Goal: Navigation & Orientation: Find specific page/section

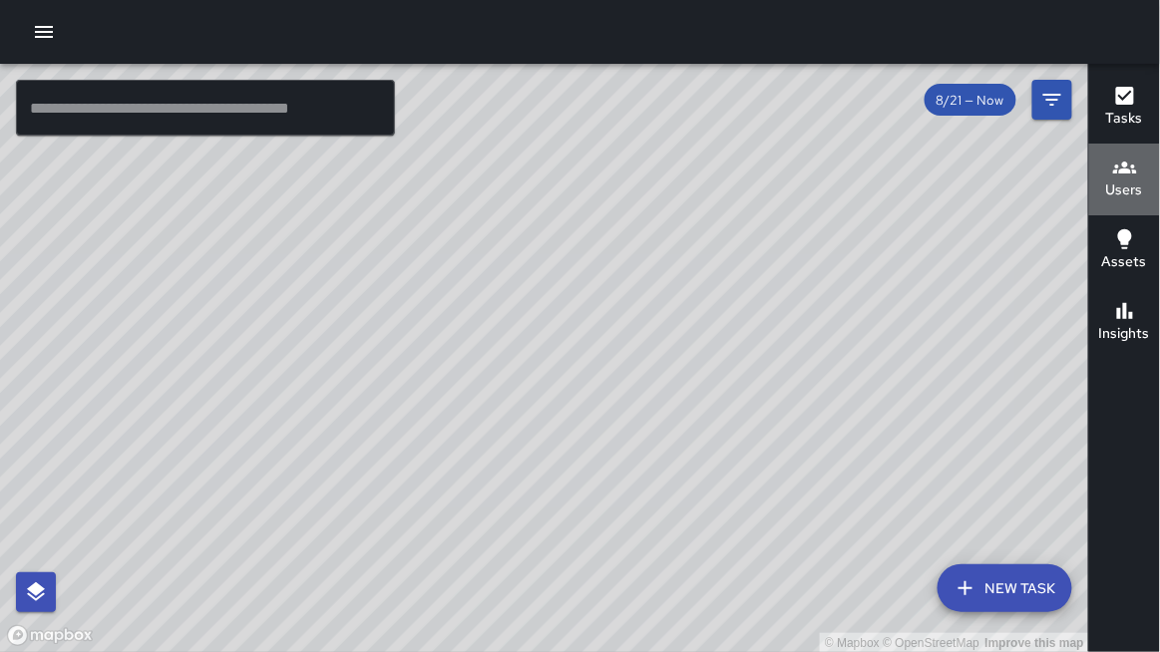
click at [1100, 186] on button "Users" at bounding box center [1124, 180] width 71 height 72
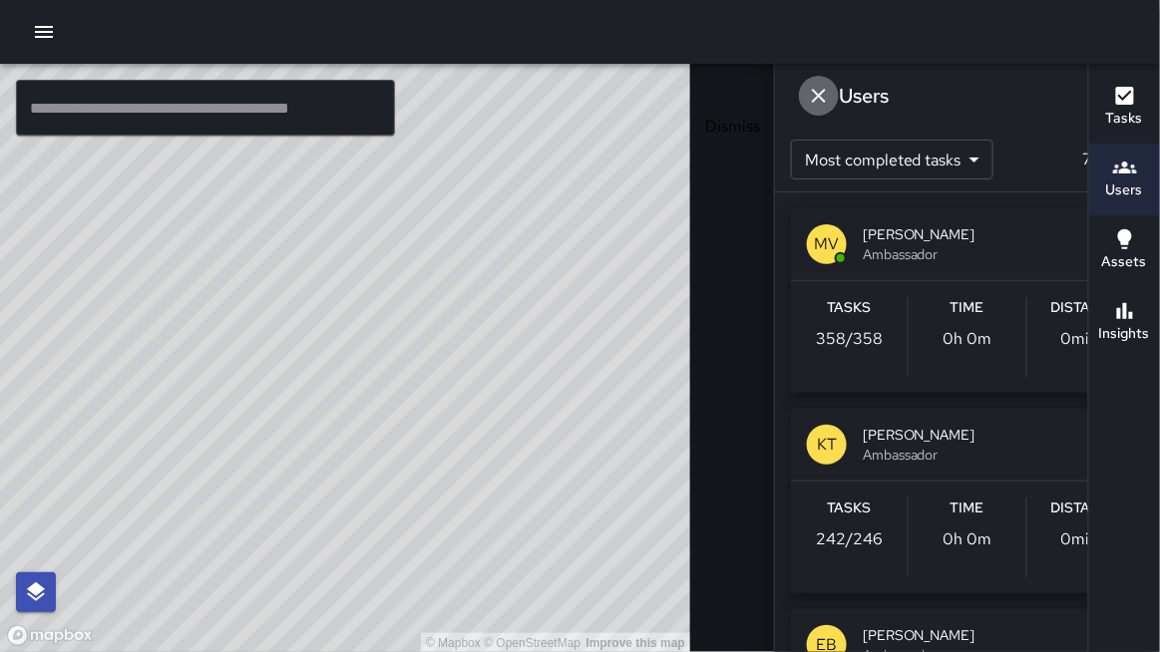
click at [812, 92] on icon "Dismiss" at bounding box center [819, 96] width 14 height 14
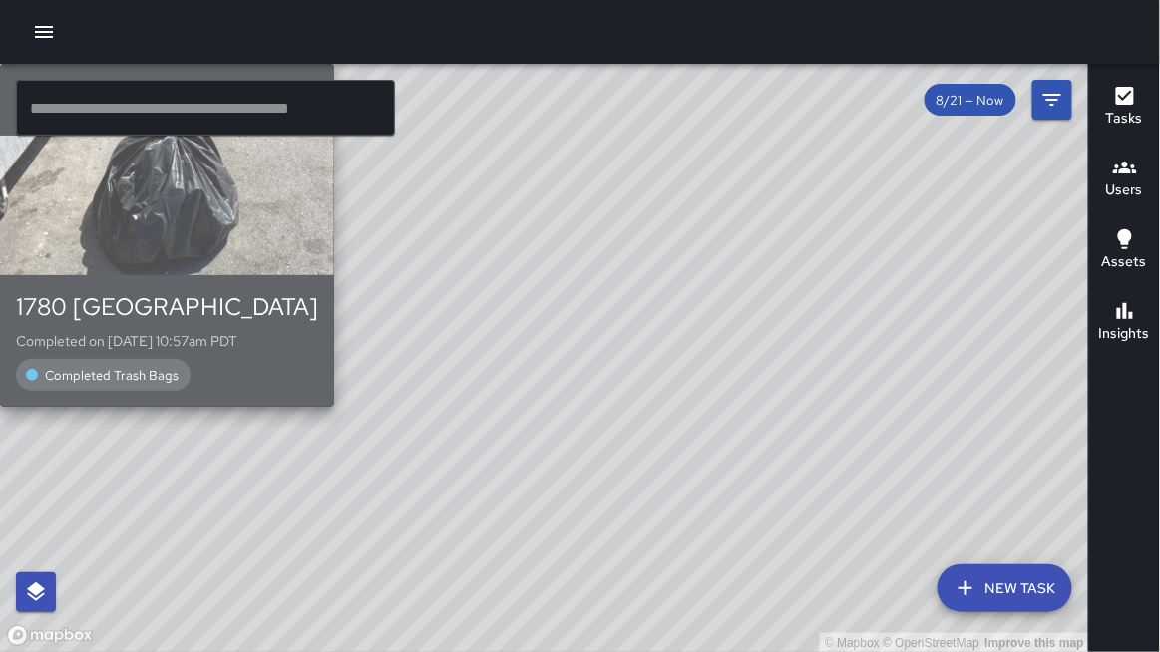
click at [334, 275] on div "button" at bounding box center [167, 206] width 334 height 140
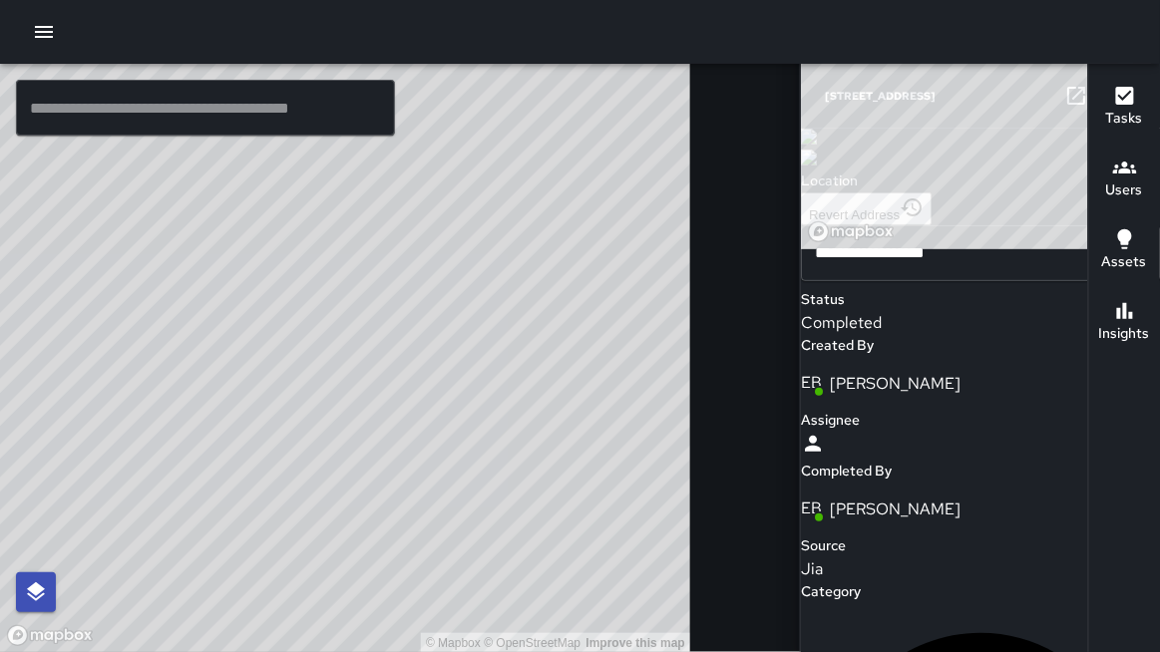
drag, startPoint x: 166, startPoint y: 320, endPoint x: 279, endPoint y: 441, distance: 165.8
click at [279, 441] on div "© Mapbox © OpenStreetMap Improve this map" at bounding box center [345, 358] width 690 height 589
click at [1109, 93] on icon "button" at bounding box center [1116, 96] width 14 height 14
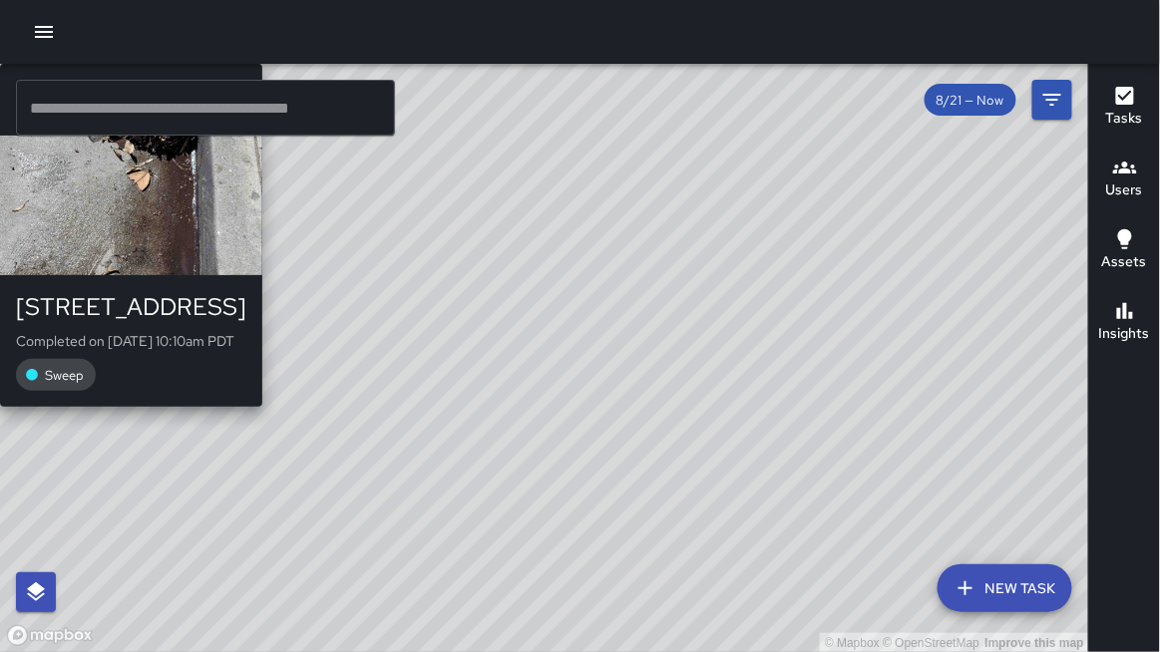
drag, startPoint x: 707, startPoint y: 286, endPoint x: 438, endPoint y: 446, distance: 313.0
click at [438, 446] on div "© Mapbox © OpenStreetMap Improve this map MV Maclis Velasquez 380 10th Street C…" at bounding box center [544, 358] width 1089 height 589
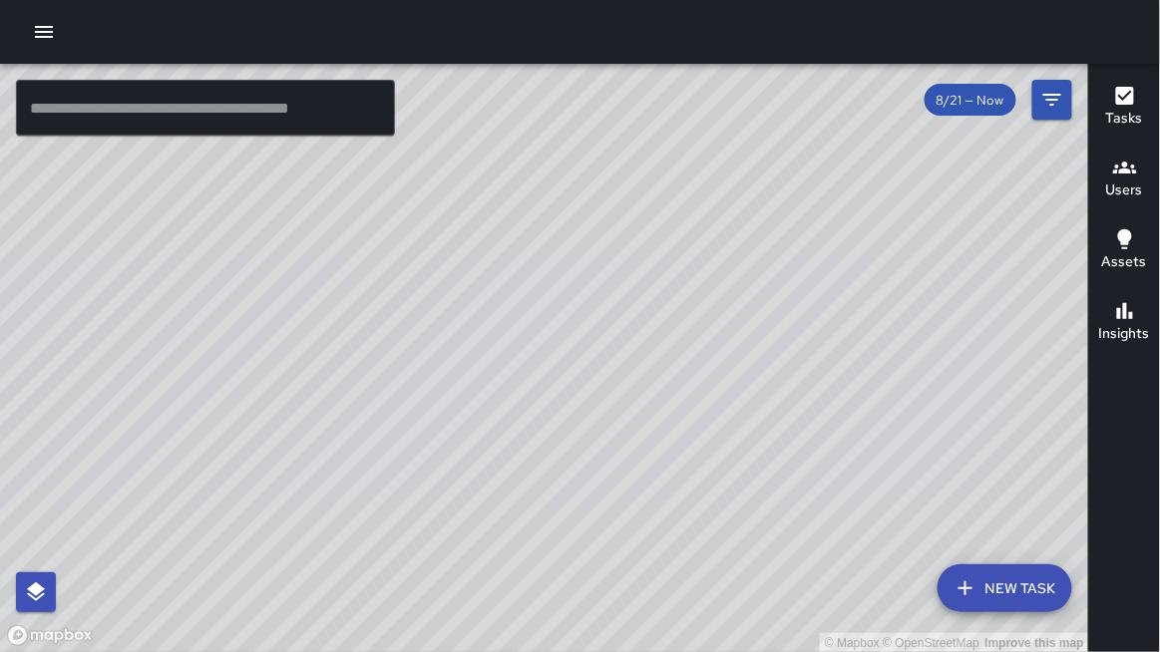
click at [1121, 121] on h6 "Tasks" at bounding box center [1124, 119] width 37 height 22
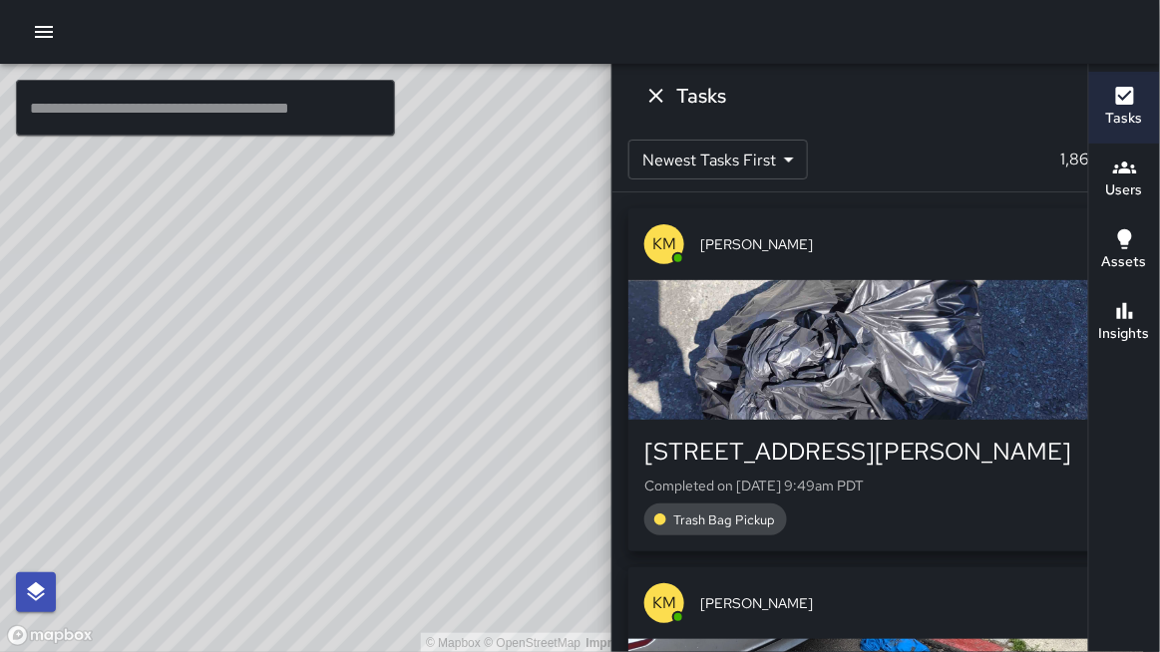
click at [668, 101] on icon "Dismiss" at bounding box center [656, 96] width 24 height 24
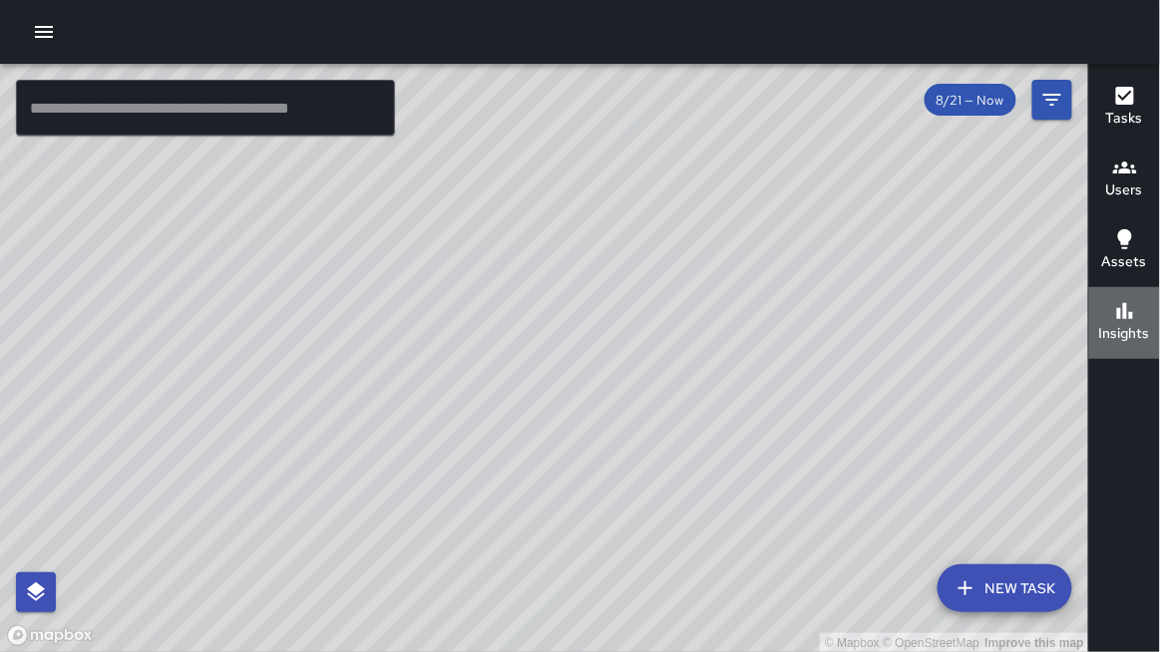
click at [1096, 318] on button "Insights" at bounding box center [1124, 323] width 71 height 72
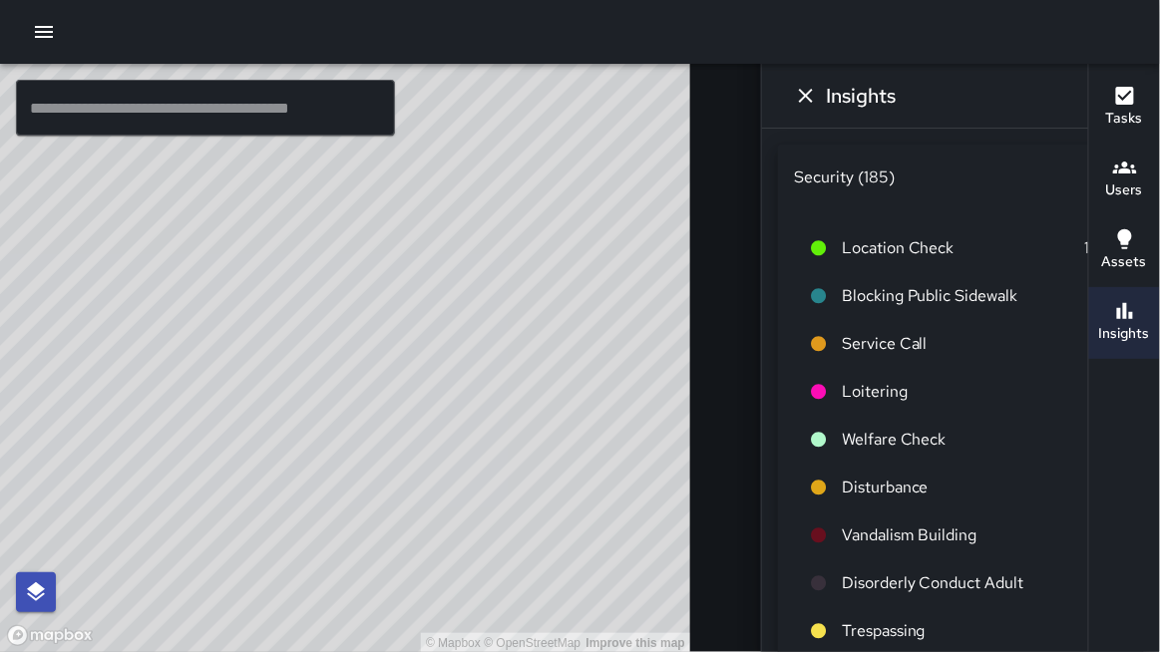
scroll to position [19, 0]
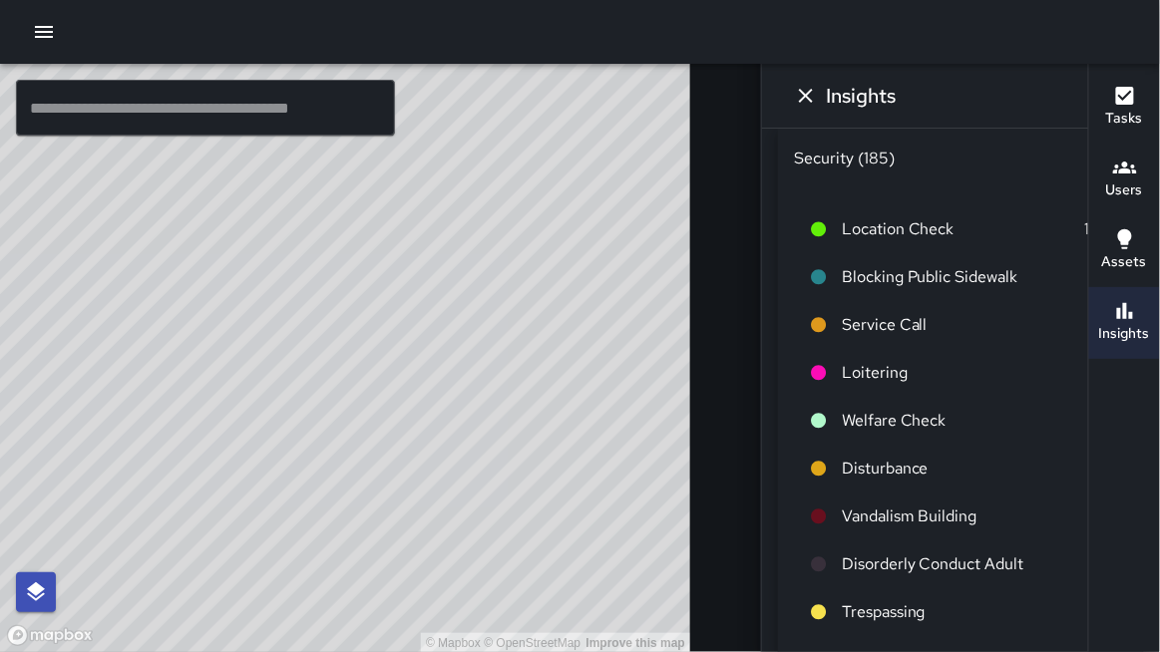
click at [942, 189] on div "Security (185)" at bounding box center [961, 158] width 366 height 64
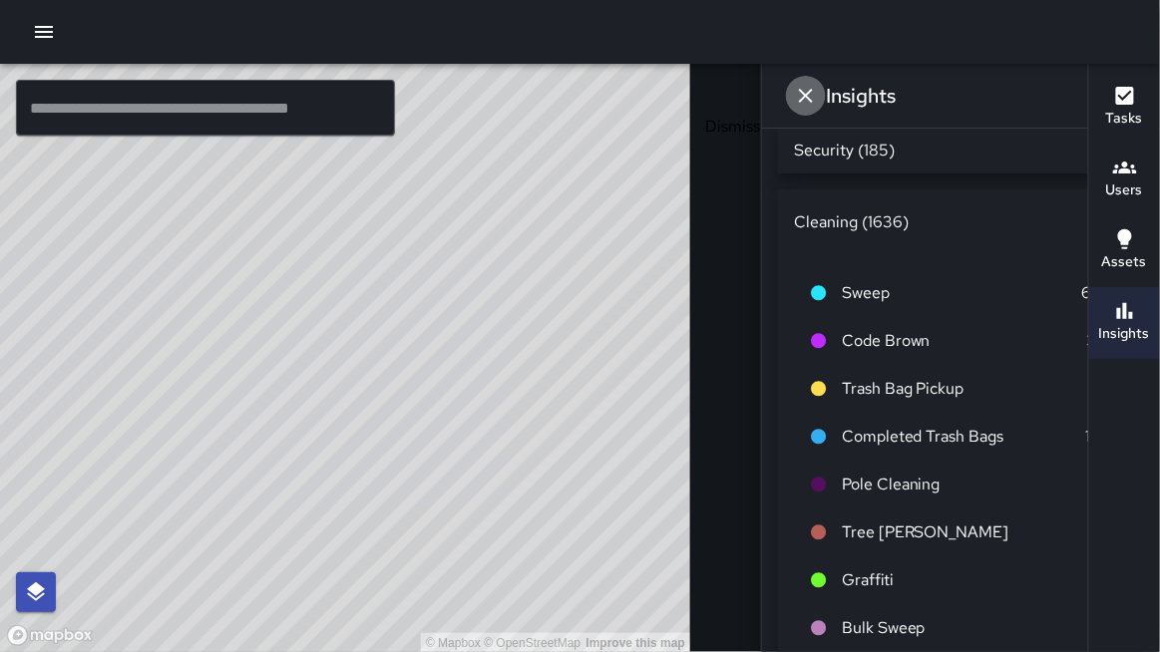
click at [794, 89] on icon "Dismiss" at bounding box center [806, 96] width 24 height 24
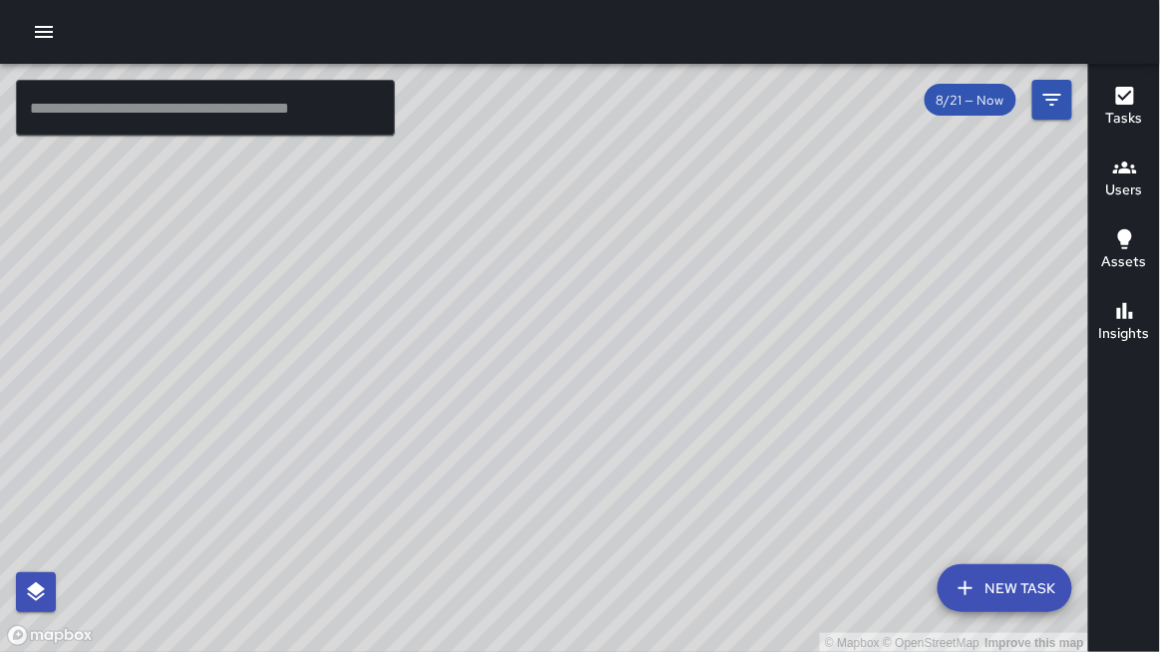
click at [195, 15] on div at bounding box center [580, 32] width 1160 height 64
click at [285, 4] on div at bounding box center [580, 32] width 1160 height 64
drag, startPoint x: 376, startPoint y: 185, endPoint x: 437, endPoint y: 211, distance: 66.5
click at [439, 211] on div "© Mapbox © OpenStreetMap Improve this map" at bounding box center [544, 358] width 1089 height 589
click at [44, 35] on icon "button" at bounding box center [44, 32] width 24 height 24
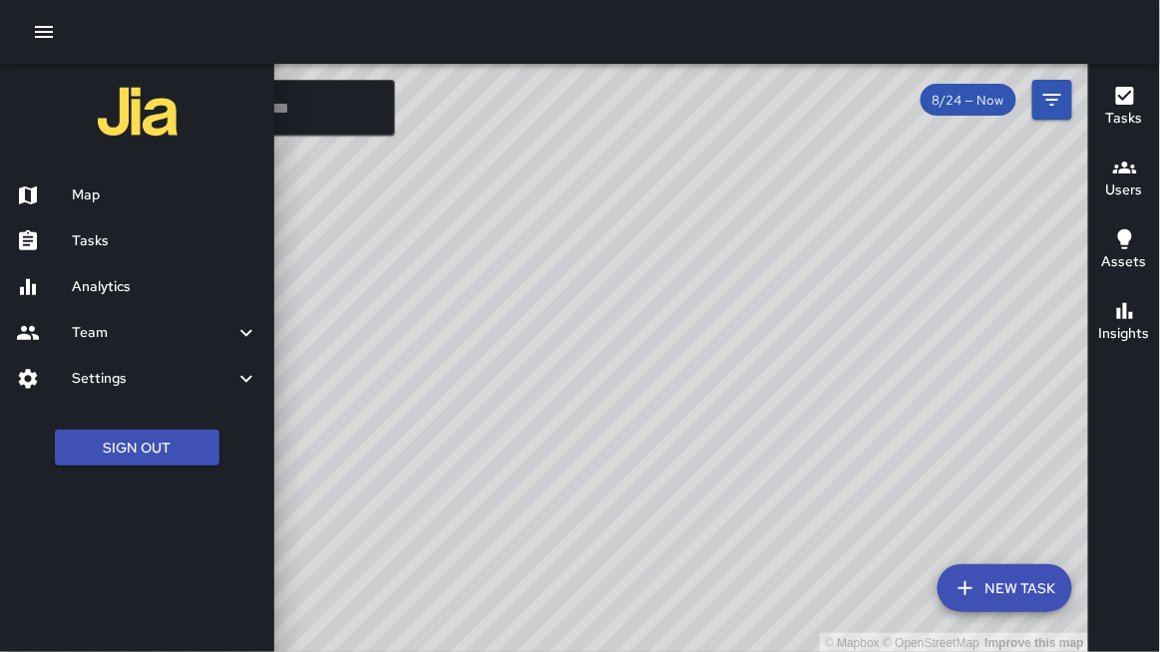
click at [124, 338] on h6 "Team" at bounding box center [153, 333] width 163 height 22
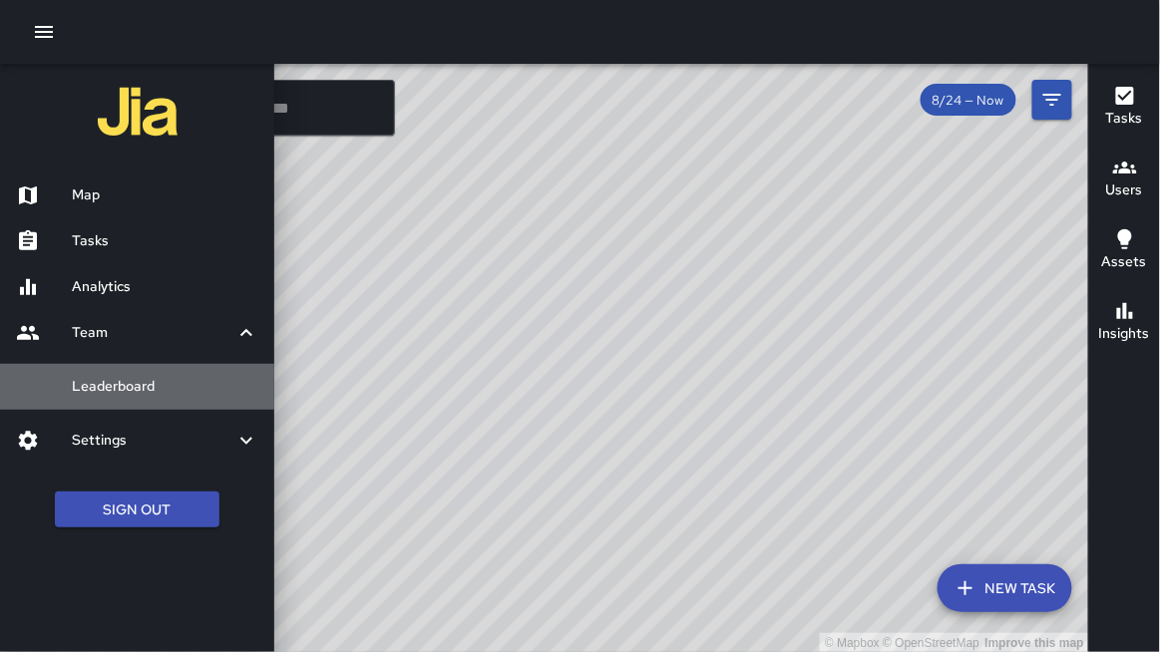
click at [117, 382] on h6 "Leaderboard" at bounding box center [165, 387] width 187 height 22
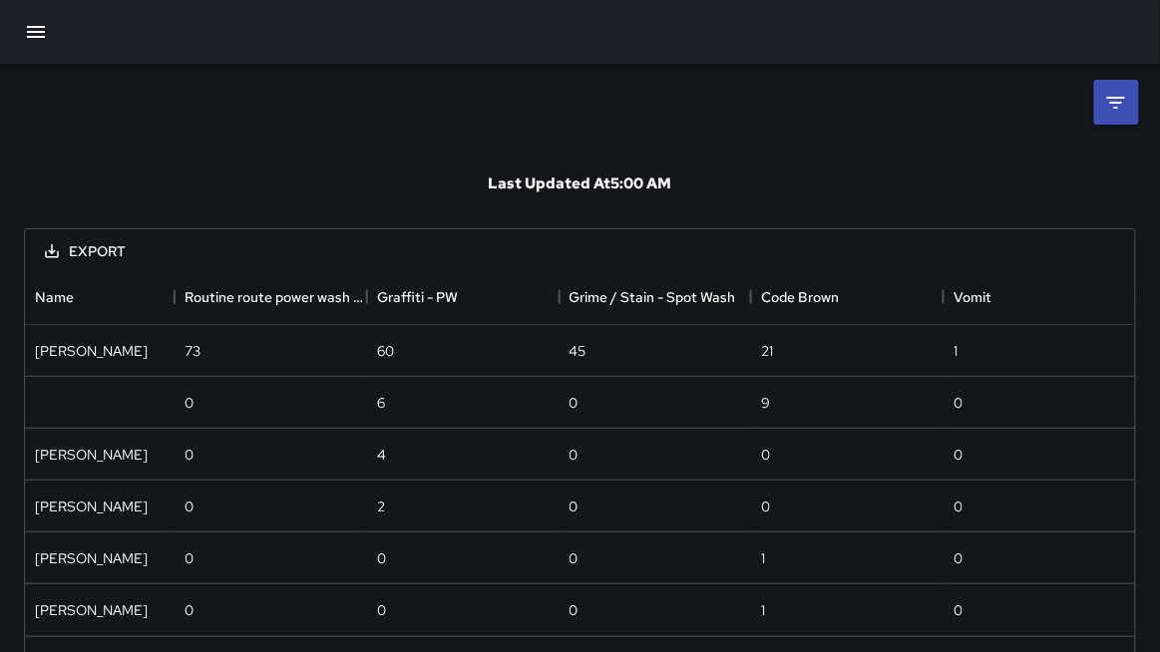
scroll to position [366, 1111]
click at [1109, 115] on li at bounding box center [1116, 102] width 45 height 45
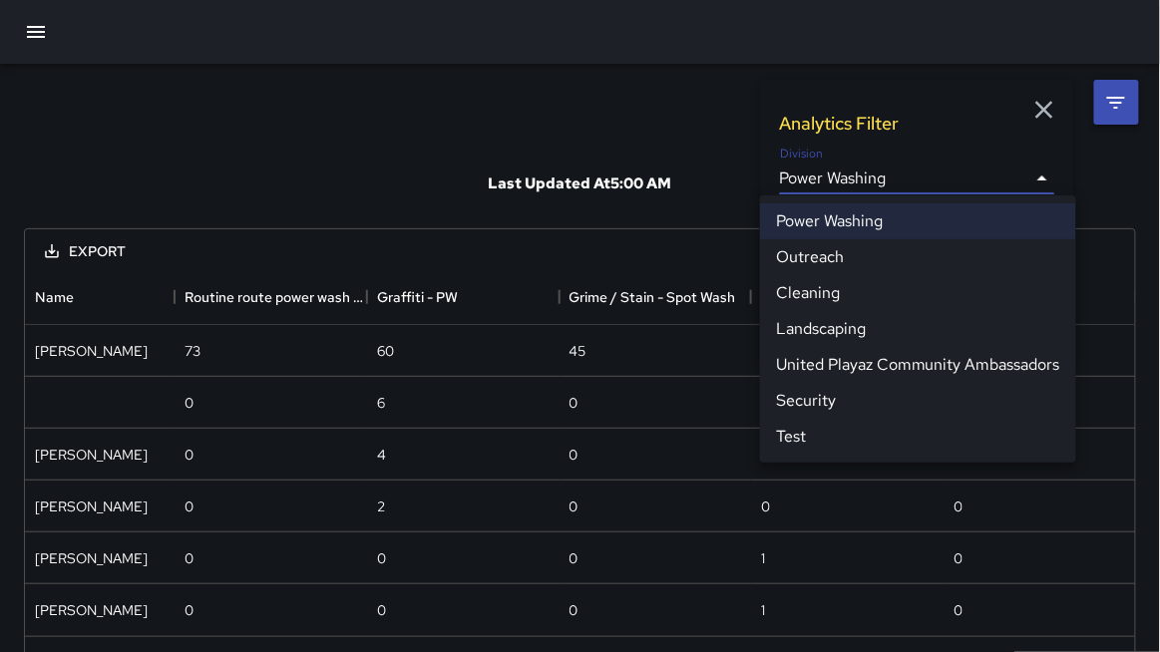
click at [865, 180] on body "**********" at bounding box center [580, 357] width 1160 height 714
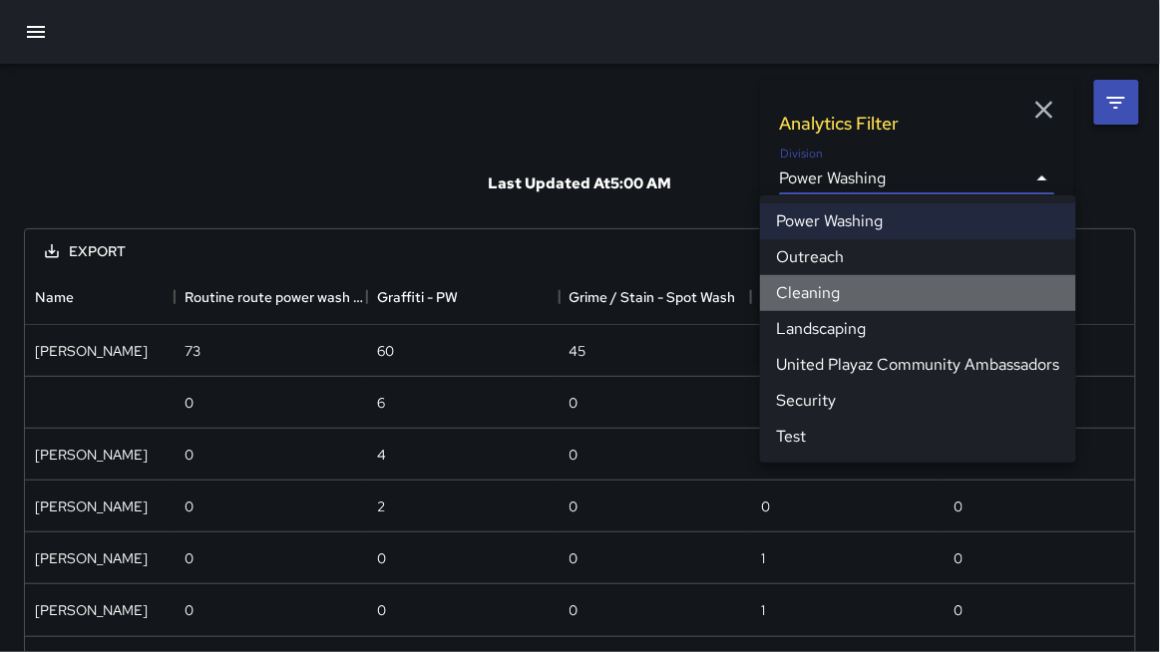
click at [824, 294] on li "Cleaning" at bounding box center [918, 293] width 316 height 36
type input "**********"
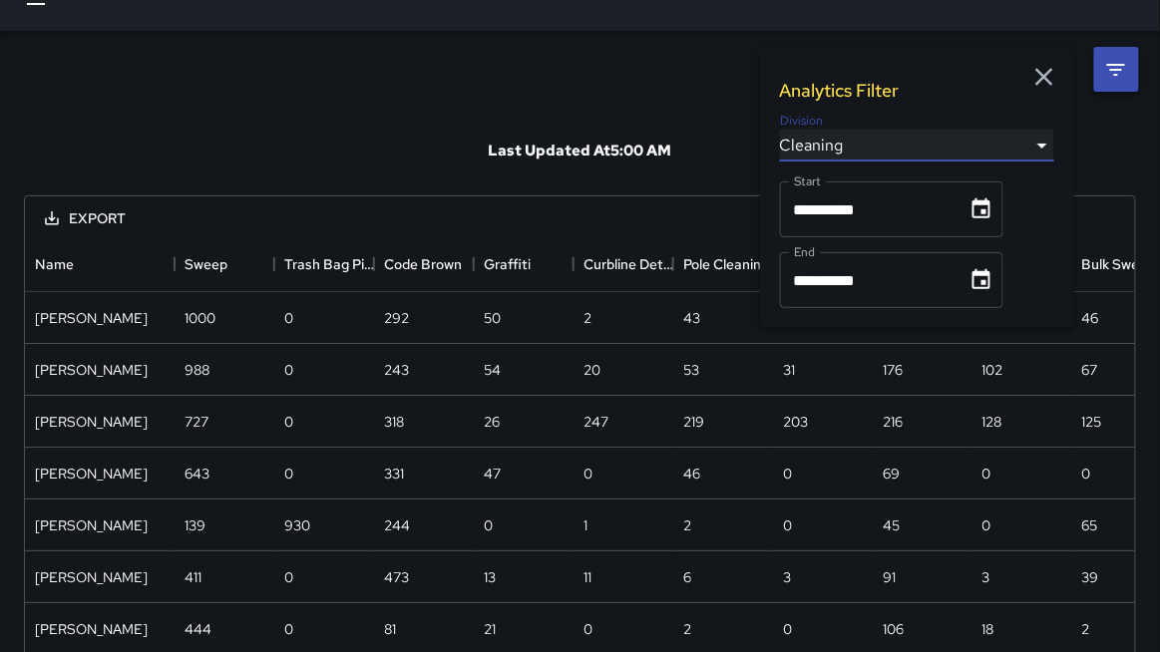
scroll to position [0, 0]
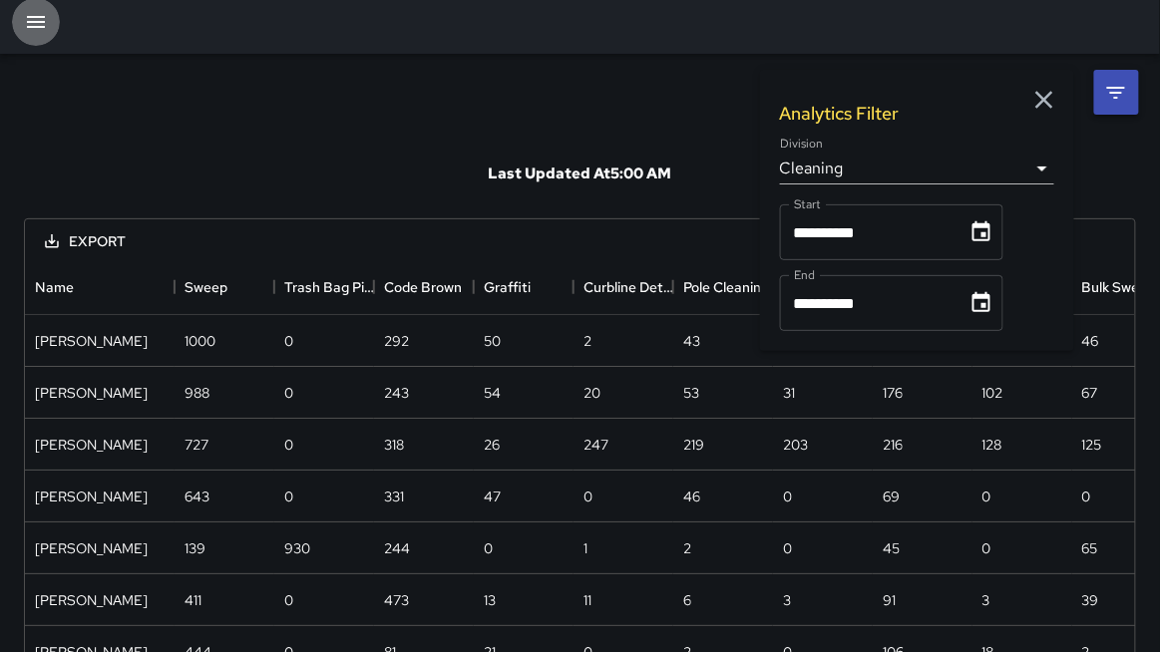
click at [39, 36] on button "button" at bounding box center [36, 22] width 48 height 48
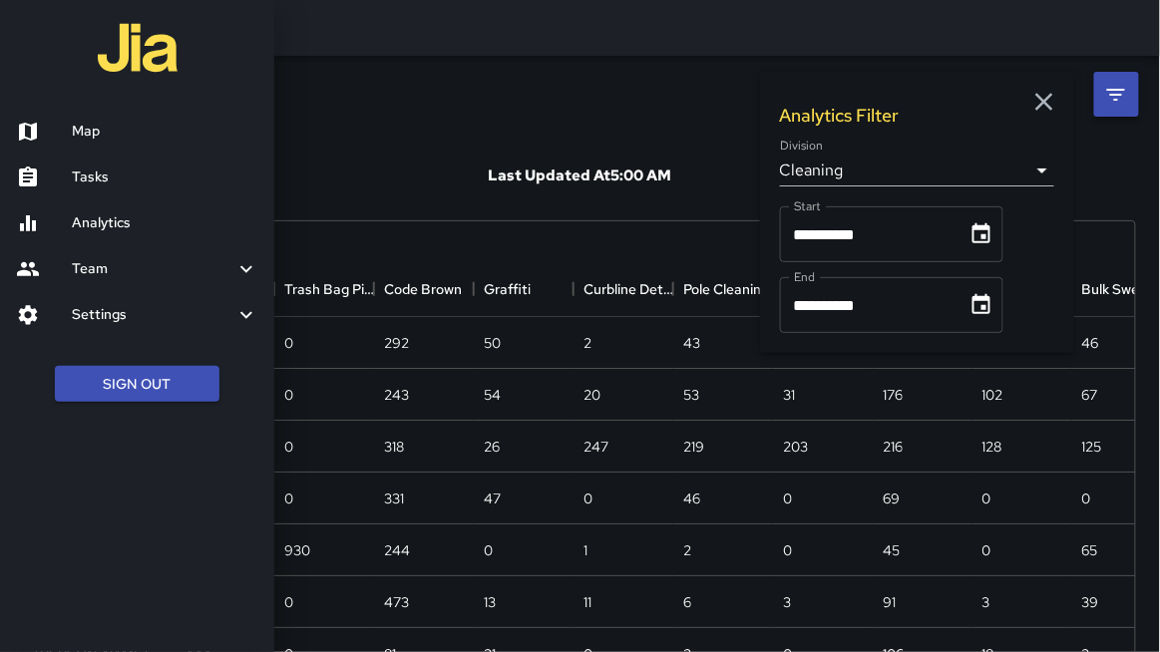
click at [85, 138] on h6 "Map" at bounding box center [165, 132] width 187 height 22
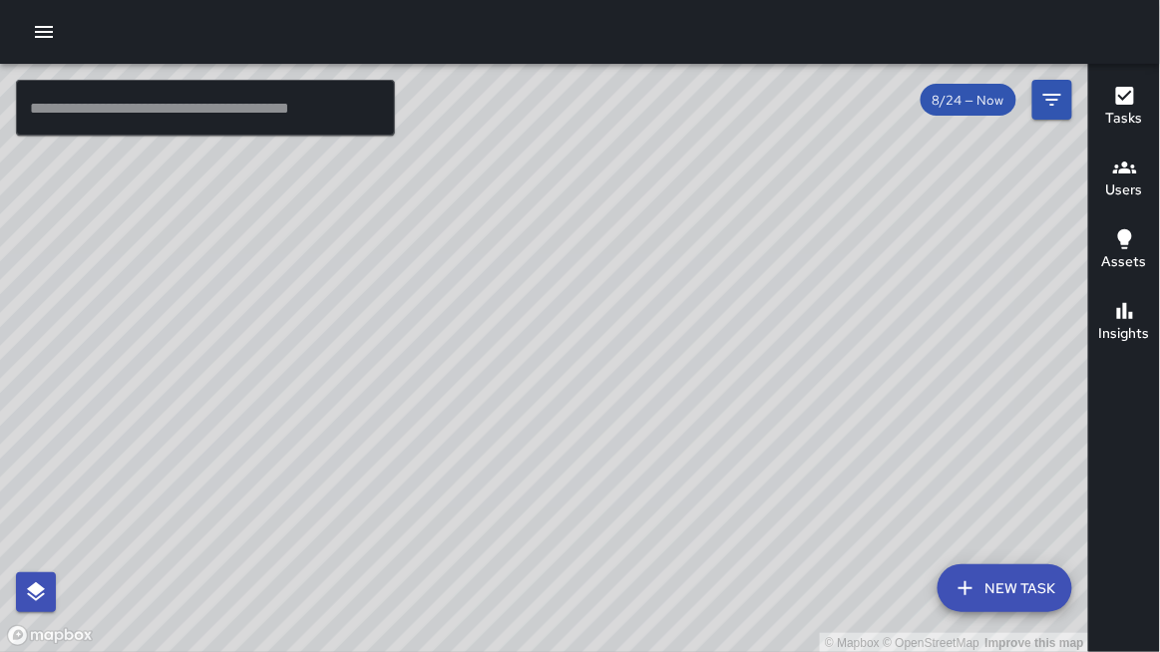
drag, startPoint x: 314, startPoint y: 158, endPoint x: 388, endPoint y: 175, distance: 75.7
click at [390, 172] on div "© Mapbox © OpenStreetMap Improve this map" at bounding box center [544, 358] width 1089 height 589
drag, startPoint x: 520, startPoint y: 596, endPoint x: 544, endPoint y: 455, distance: 143.6
click at [544, 455] on div "© Mapbox © OpenStreetMap Improve this map" at bounding box center [544, 358] width 1089 height 589
drag, startPoint x: 771, startPoint y: 296, endPoint x: 777, endPoint y: 596, distance: 300.3
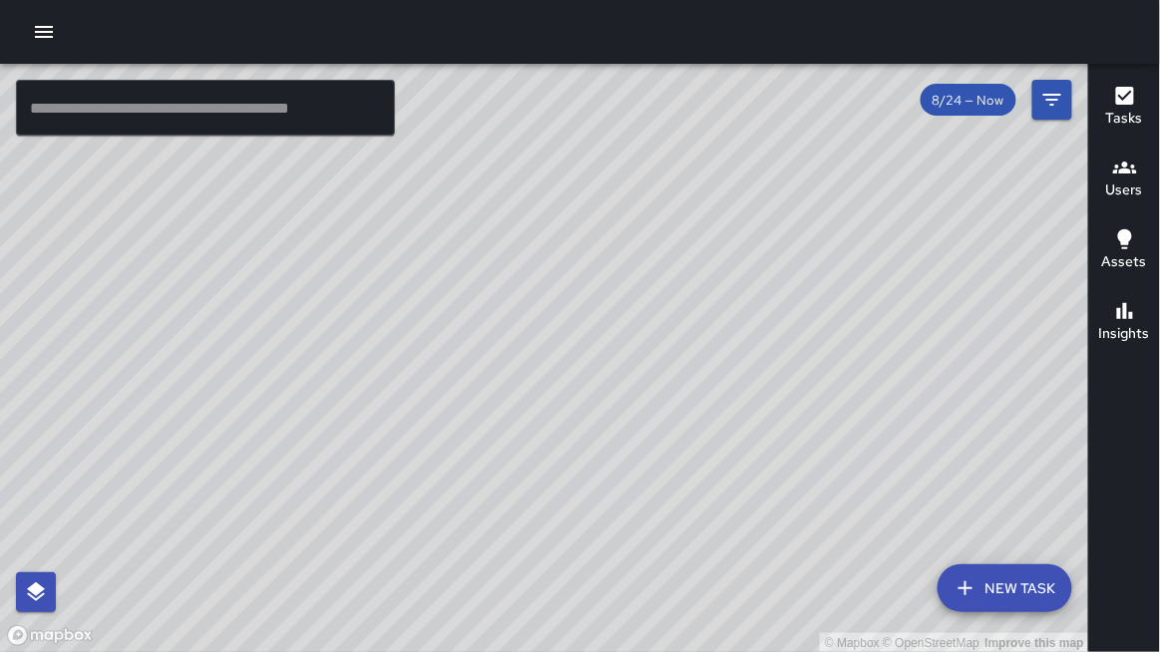
click at [777, 596] on div "© Mapbox © OpenStreetMap Improve this map" at bounding box center [544, 358] width 1089 height 589
drag, startPoint x: 334, startPoint y: 329, endPoint x: 533, endPoint y: 478, distance: 248.0
click at [550, 490] on div "© Mapbox © OpenStreetMap Improve this map" at bounding box center [544, 358] width 1089 height 589
drag, startPoint x: 482, startPoint y: 382, endPoint x: 917, endPoint y: 652, distance: 512.0
click at [908, 651] on div "© Mapbox © OpenStreetMap Improve this map" at bounding box center [544, 358] width 1089 height 589
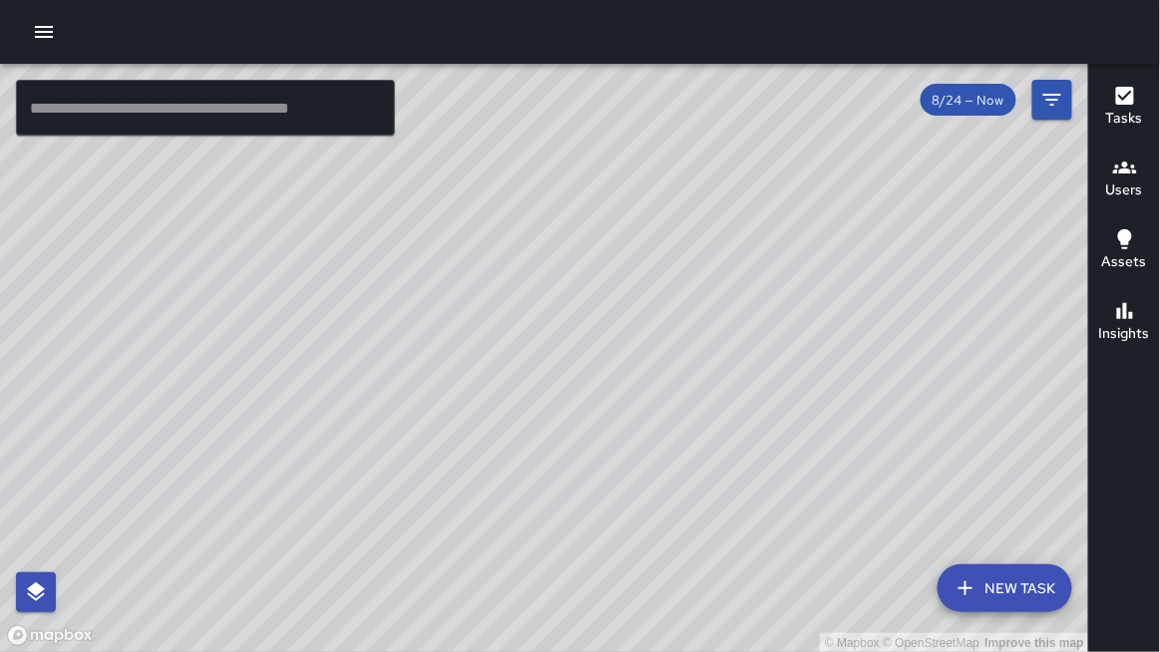
drag, startPoint x: 481, startPoint y: 331, endPoint x: 791, endPoint y: 640, distance: 438.0
click at [791, 640] on div "© Mapbox © OpenStreetMap Improve this map" at bounding box center [544, 358] width 1089 height 589
drag, startPoint x: 623, startPoint y: 193, endPoint x: 400, endPoint y: 187, distance: 223.5
click at [400, 187] on div "© Mapbox © OpenStreetMap Improve this map" at bounding box center [544, 358] width 1089 height 589
drag, startPoint x: 395, startPoint y: 196, endPoint x: 593, endPoint y: 431, distance: 307.1
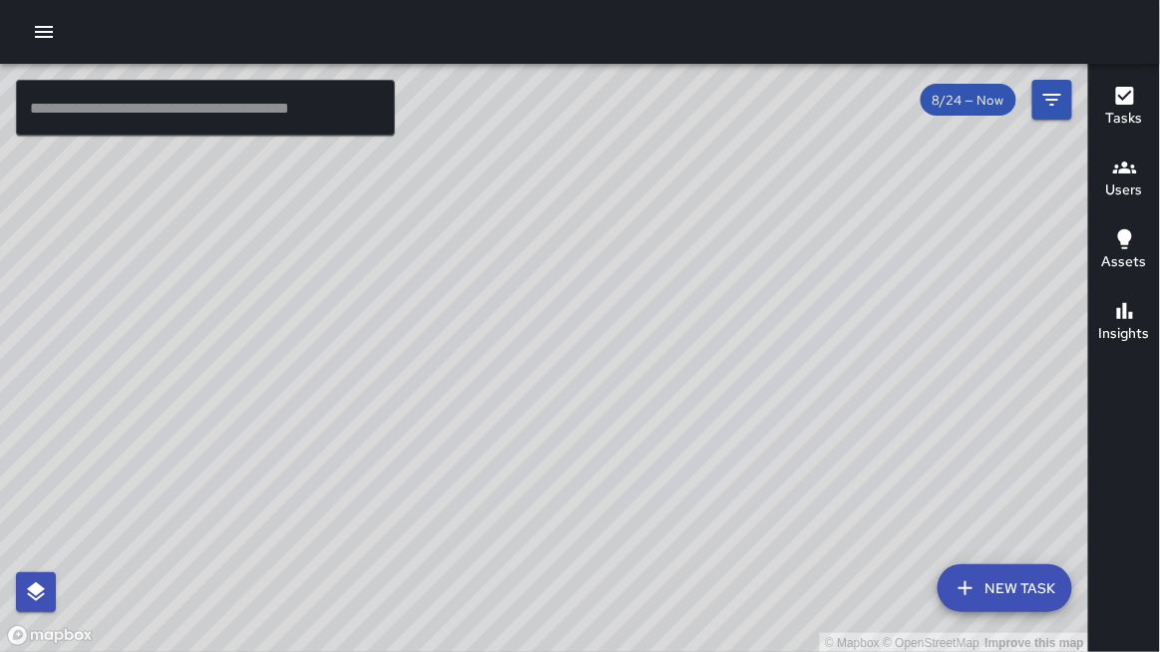
click at [593, 432] on div "© Mapbox © OpenStreetMap Improve this map" at bounding box center [544, 358] width 1089 height 589
drag, startPoint x: 658, startPoint y: 432, endPoint x: 544, endPoint y: 553, distance: 166.5
click at [539, 561] on div "© Mapbox © OpenStreetMap Improve this map" at bounding box center [544, 358] width 1089 height 589
drag, startPoint x: 573, startPoint y: 368, endPoint x: 263, endPoint y: 265, distance: 325.8
click at [263, 265] on div "© Mapbox © OpenStreetMap Improve this map" at bounding box center [544, 358] width 1089 height 589
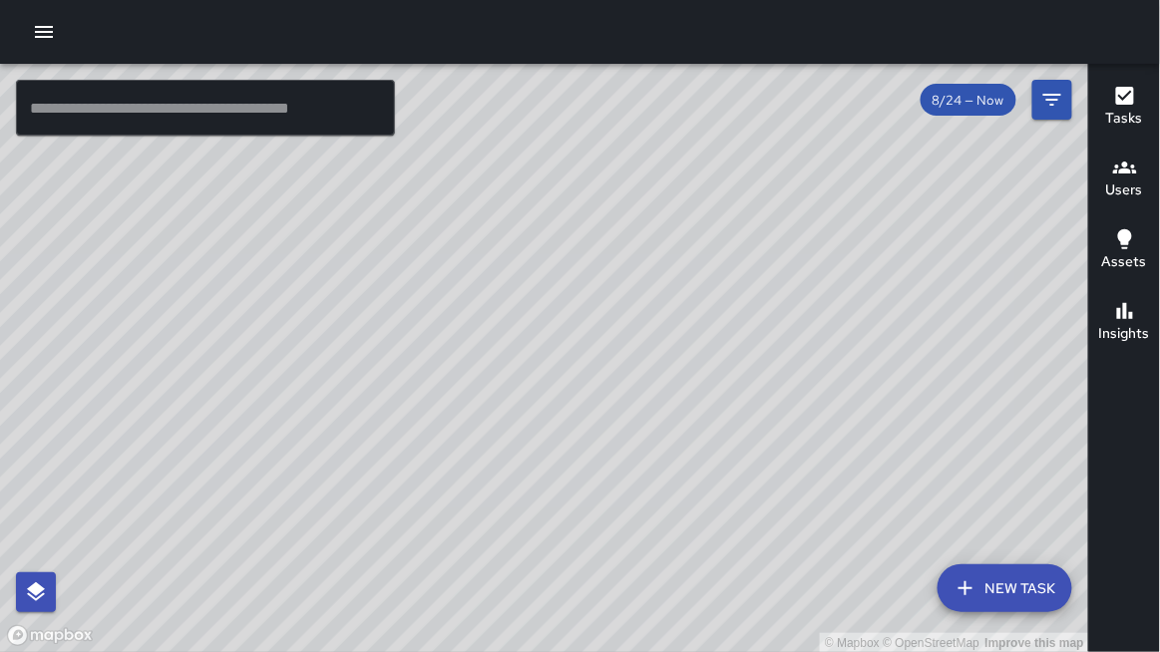
drag, startPoint x: 298, startPoint y: 338, endPoint x: 614, endPoint y: 472, distance: 343.3
click at [617, 472] on div "© Mapbox © OpenStreetMap Improve this map" at bounding box center [544, 358] width 1089 height 589
drag, startPoint x: 488, startPoint y: 329, endPoint x: 558, endPoint y: 475, distance: 161.5
click at [563, 479] on div "© Mapbox © OpenStreetMap Improve this map" at bounding box center [544, 358] width 1089 height 589
drag, startPoint x: 575, startPoint y: 478, endPoint x: 477, endPoint y: 230, distance: 266.0
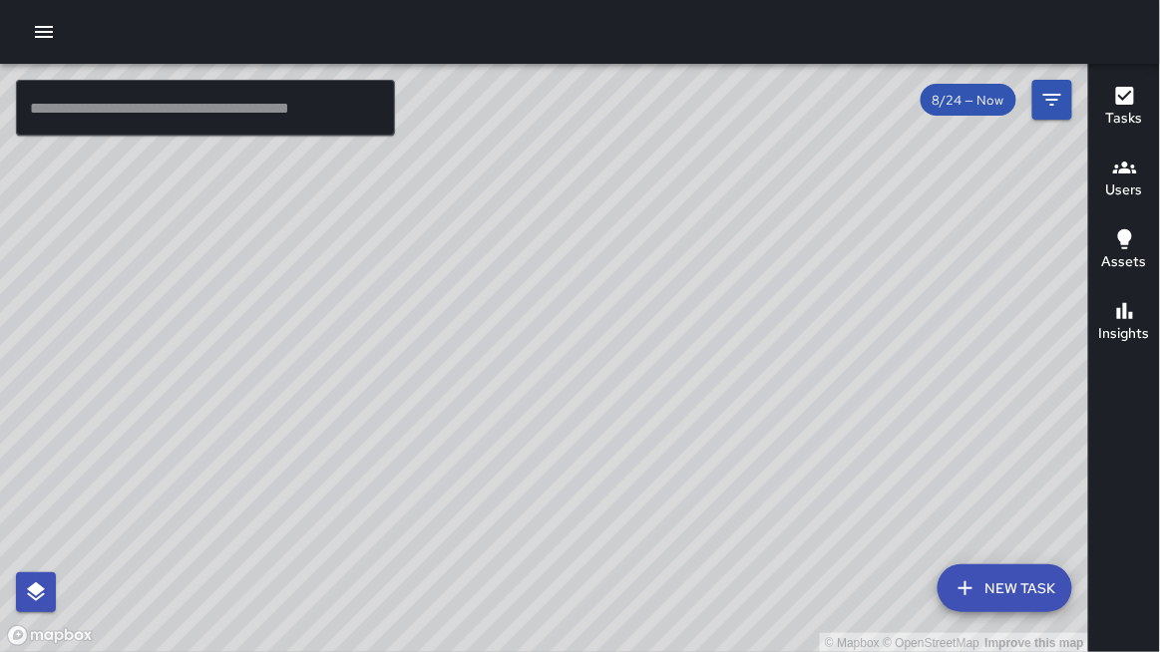
click at [479, 231] on div "© Mapbox © OpenStreetMap Improve this map" at bounding box center [544, 358] width 1089 height 589
drag, startPoint x: 594, startPoint y: 499, endPoint x: 598, endPoint y: 340, distance: 158.6
click at [598, 336] on div "© Mapbox © OpenStreetMap Improve this map" at bounding box center [544, 358] width 1089 height 589
drag, startPoint x: 554, startPoint y: 505, endPoint x: 558, endPoint y: 203, distance: 301.2
click at [559, 202] on div "© Mapbox © OpenStreetMap Improve this map" at bounding box center [544, 358] width 1089 height 589
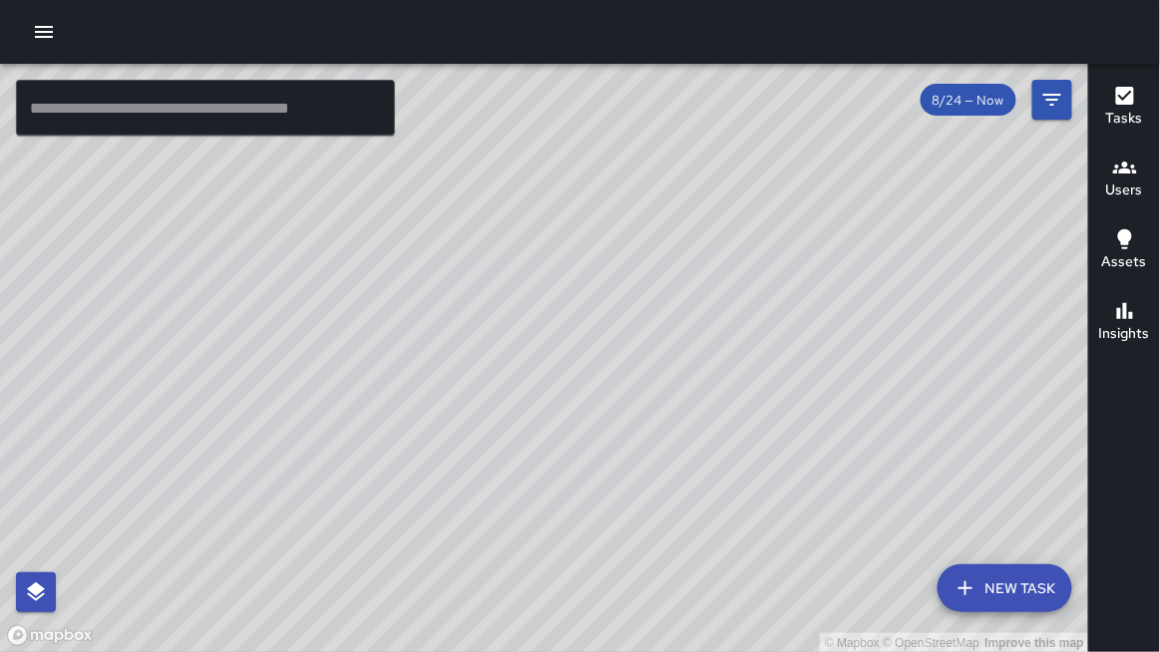
drag, startPoint x: 587, startPoint y: 514, endPoint x: 567, endPoint y: 260, distance: 254.2
click at [567, 260] on div "© Mapbox © OpenStreetMap Improve this map" at bounding box center [544, 358] width 1089 height 589
drag, startPoint x: 557, startPoint y: 510, endPoint x: 538, endPoint y: 346, distance: 164.7
click at [539, 330] on div "© Mapbox © OpenStreetMap Improve this map" at bounding box center [544, 358] width 1089 height 589
drag, startPoint x: 736, startPoint y: 634, endPoint x: 617, endPoint y: 366, distance: 293.4
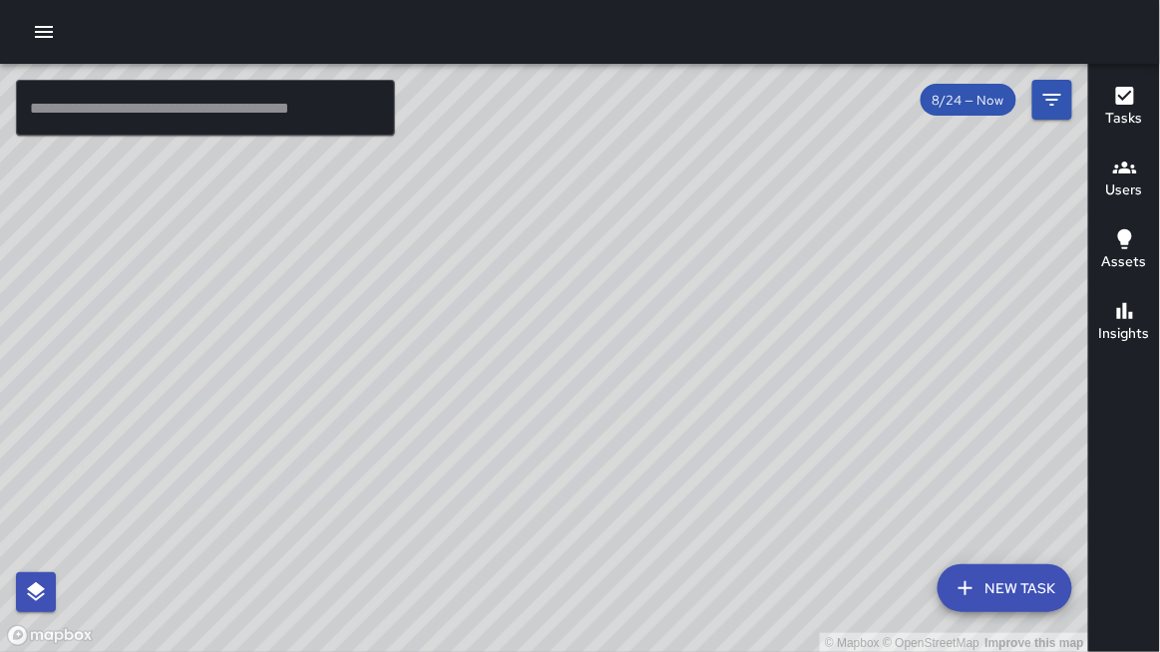
click at [617, 366] on div "© Mapbox © OpenStreetMap Improve this map" at bounding box center [544, 358] width 1089 height 589
drag, startPoint x: 722, startPoint y: 358, endPoint x: 734, endPoint y: 504, distance: 146.1
click at [733, 501] on div "© Mapbox © OpenStreetMap Improve this map" at bounding box center [544, 358] width 1089 height 589
drag, startPoint x: 698, startPoint y: 328, endPoint x: 741, endPoint y: 629, distance: 304.3
click at [741, 629] on div "© Mapbox © OpenStreetMap Improve this map" at bounding box center [544, 358] width 1089 height 589
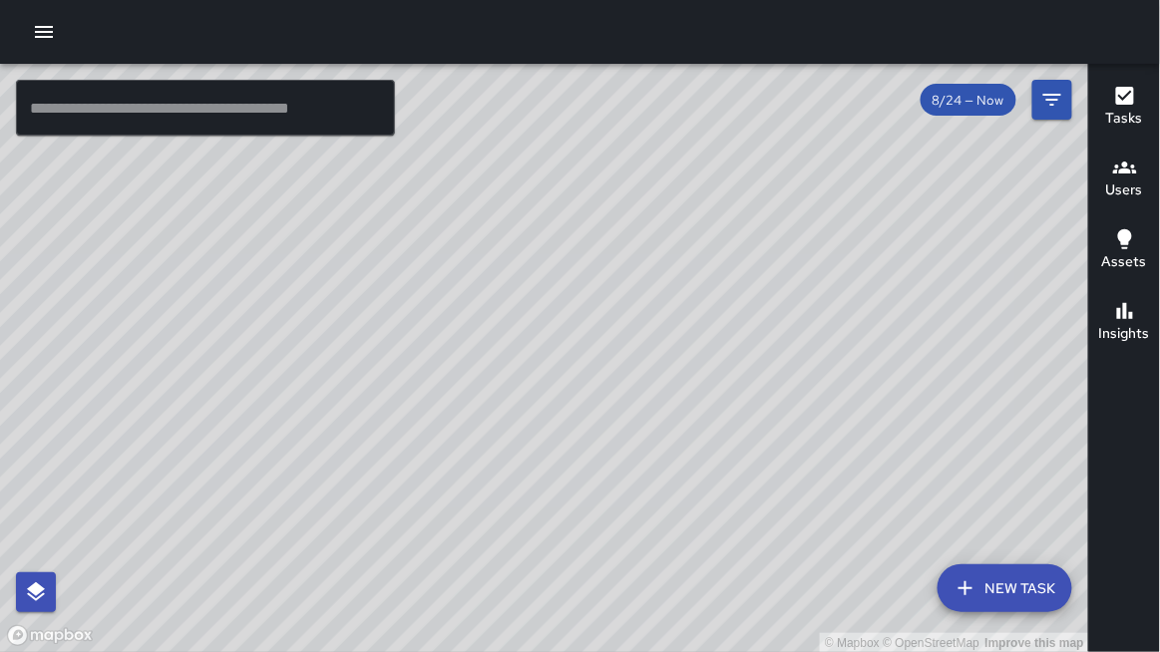
drag, startPoint x: 746, startPoint y: 314, endPoint x: 779, endPoint y: 442, distance: 131.8
click at [779, 442] on div "© Mapbox © OpenStreetMap Improve this map" at bounding box center [544, 358] width 1089 height 589
drag, startPoint x: 625, startPoint y: 356, endPoint x: 718, endPoint y: 648, distance: 306.6
click at [719, 651] on div "© Mapbox © OpenStreetMap Improve this map" at bounding box center [544, 358] width 1089 height 589
drag, startPoint x: 702, startPoint y: 404, endPoint x: 820, endPoint y: 647, distance: 270.3
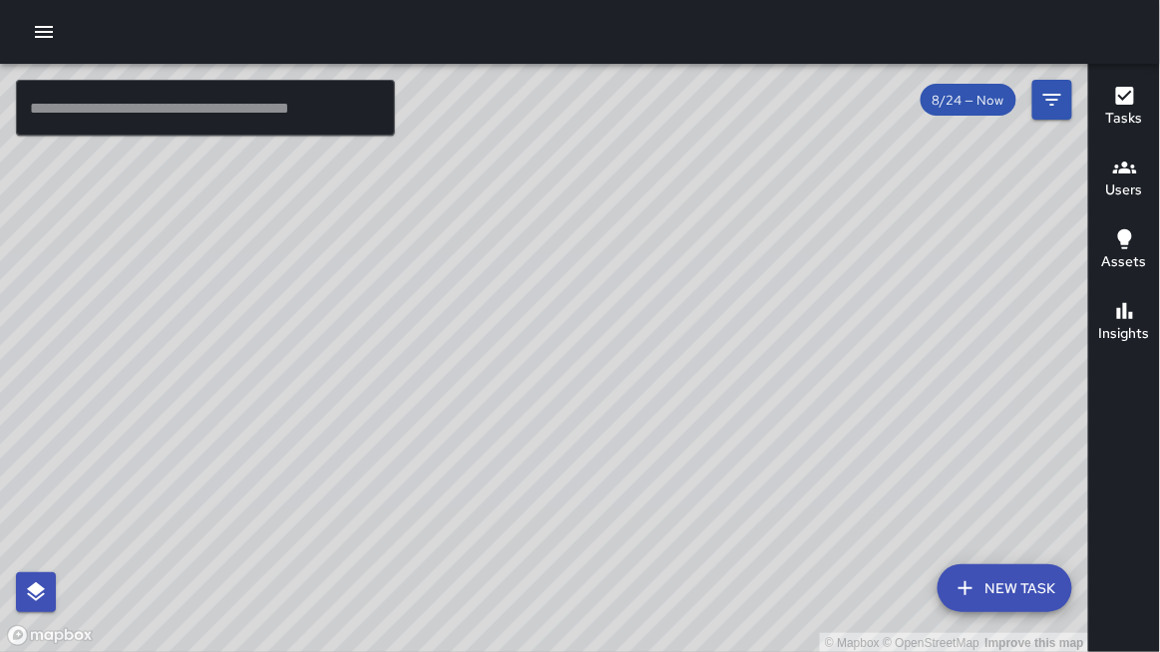
click at [818, 651] on div "© Mapbox © OpenStreetMap Improve this map" at bounding box center [544, 358] width 1089 height 589
drag, startPoint x: 753, startPoint y: 563, endPoint x: 655, endPoint y: 307, distance: 273.4
click at [640, 242] on div "© Mapbox © OpenStreetMap Improve this map" at bounding box center [544, 358] width 1089 height 589
drag, startPoint x: 763, startPoint y: 600, endPoint x: 653, endPoint y: 199, distance: 415.7
click at [654, 197] on div "© Mapbox © OpenStreetMap Improve this map" at bounding box center [544, 358] width 1089 height 589
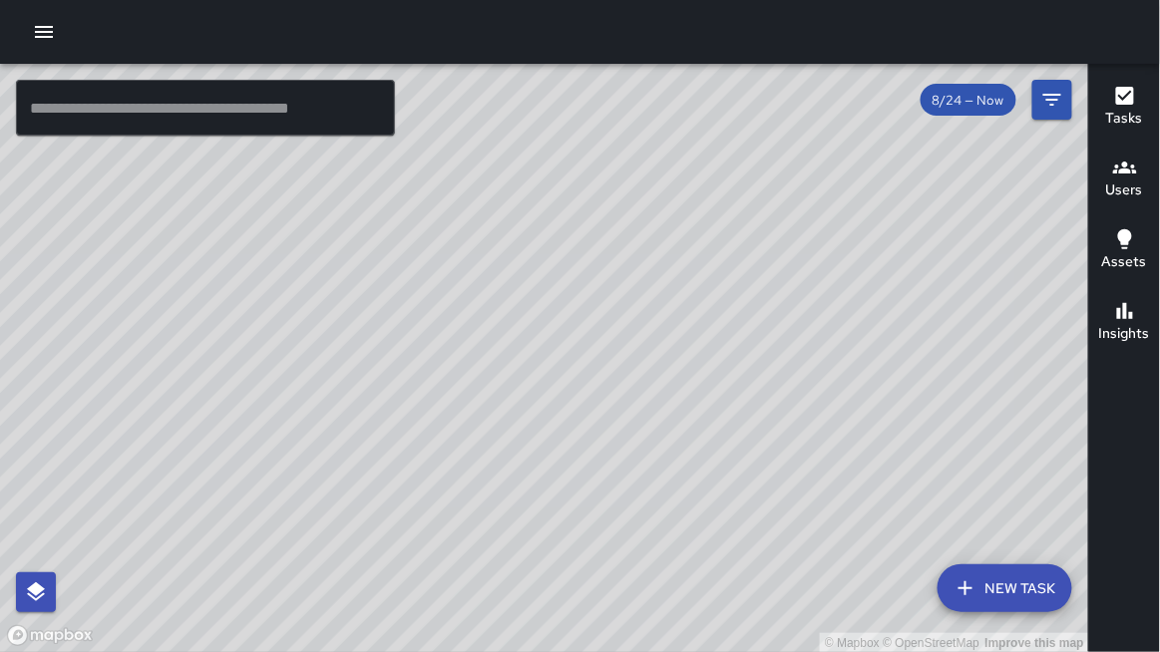
drag, startPoint x: 798, startPoint y: 580, endPoint x: 668, endPoint y: 142, distance: 457.6
click at [669, 139] on div "© Mapbox © OpenStreetMap Improve this map" at bounding box center [544, 358] width 1089 height 589
drag, startPoint x: 854, startPoint y: 464, endPoint x: 707, endPoint y: 135, distance: 360.3
click at [710, 133] on div "© Mapbox © OpenStreetMap Improve this map" at bounding box center [544, 358] width 1089 height 589
drag, startPoint x: 772, startPoint y: 319, endPoint x: 839, endPoint y: 587, distance: 276.5
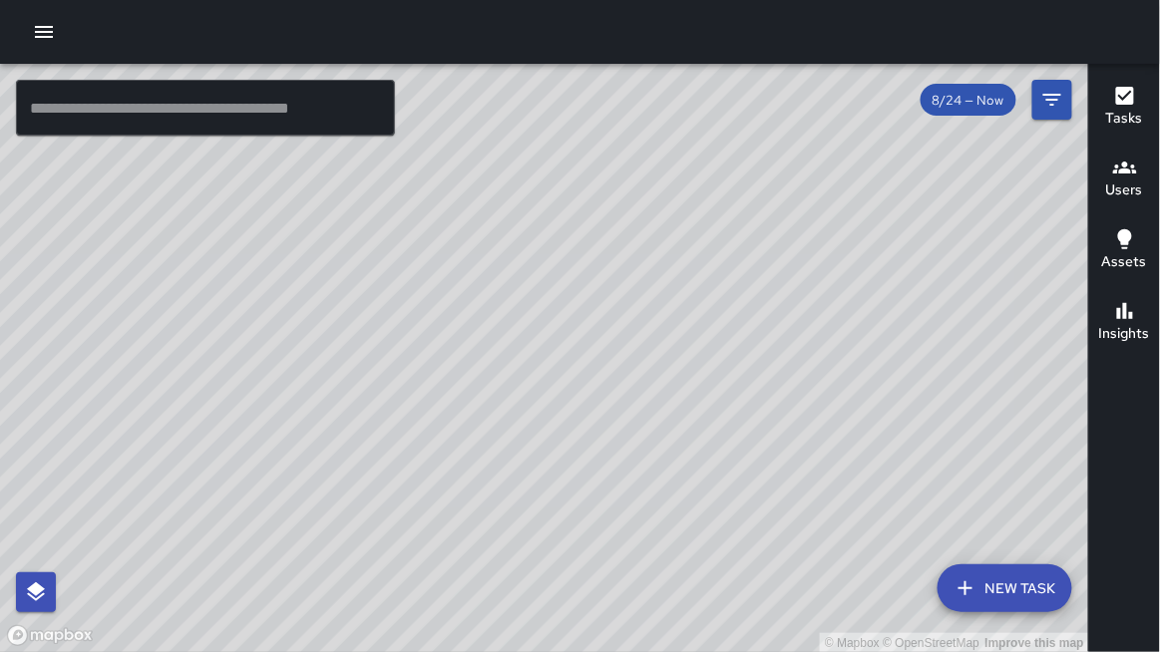
click at [844, 606] on div "© Mapbox © OpenStreetMap Improve this map" at bounding box center [544, 358] width 1089 height 589
drag, startPoint x: 1042, startPoint y: 310, endPoint x: 877, endPoint y: 443, distance: 212.2
click at [876, 444] on div "© Mapbox © OpenStreetMap Improve this map" at bounding box center [544, 358] width 1089 height 589
drag, startPoint x: 826, startPoint y: 170, endPoint x: 823, endPoint y: 526, distance: 356.1
click at [823, 526] on div "© Mapbox © OpenStreetMap Improve this map" at bounding box center [544, 358] width 1089 height 589
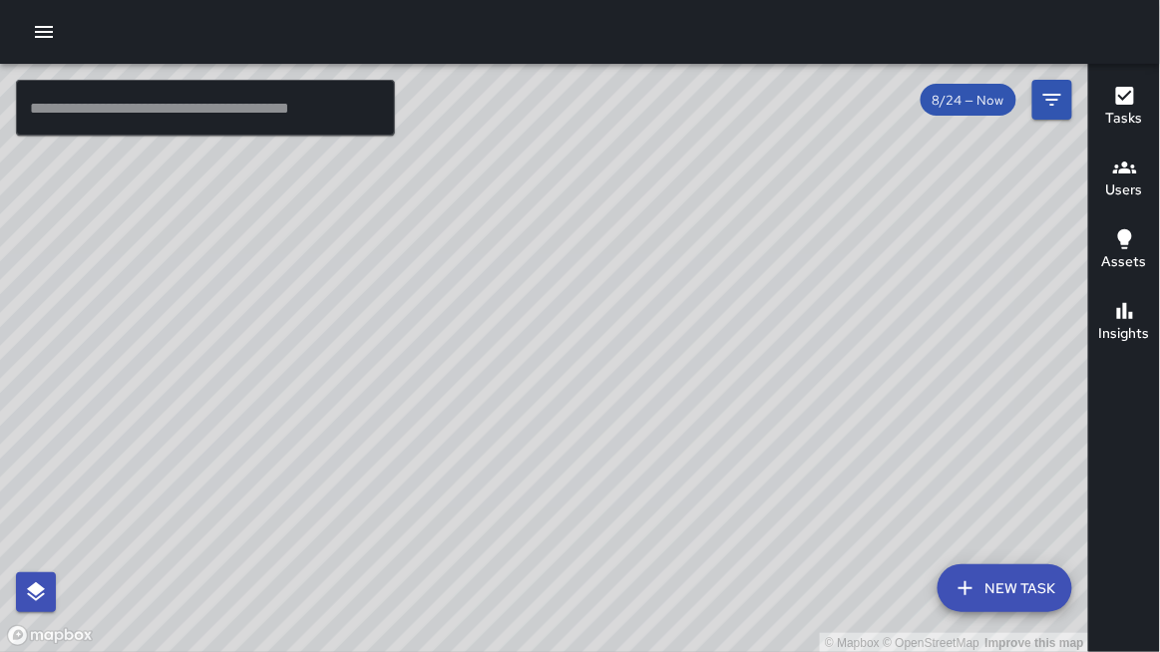
drag, startPoint x: 604, startPoint y: 485, endPoint x: 567, endPoint y: 375, distance: 116.1
click at [563, 384] on div "© Mapbox © OpenStreetMap Improve this map" at bounding box center [544, 358] width 1089 height 589
drag, startPoint x: 764, startPoint y: 401, endPoint x: 356, endPoint y: 649, distance: 477.6
click at [356, 651] on div "© Mapbox © OpenStreetMap Improve this map" at bounding box center [544, 358] width 1089 height 589
drag, startPoint x: 1022, startPoint y: 385, endPoint x: 700, endPoint y: 445, distance: 327.7
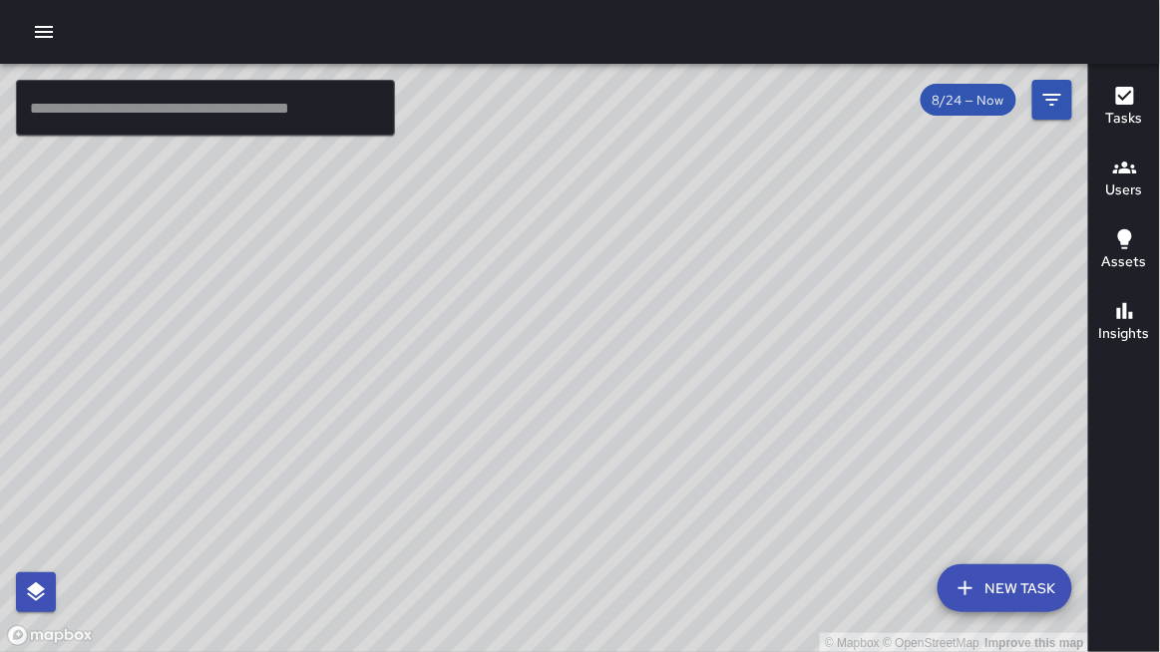
click at [700, 445] on div "© Mapbox © OpenStreetMap Improve this map" at bounding box center [544, 358] width 1089 height 589
drag, startPoint x: 796, startPoint y: 448, endPoint x: 524, endPoint y: 547, distance: 289.6
click at [524, 547] on div "© Mapbox © OpenStreetMap Improve this map" at bounding box center [544, 358] width 1089 height 589
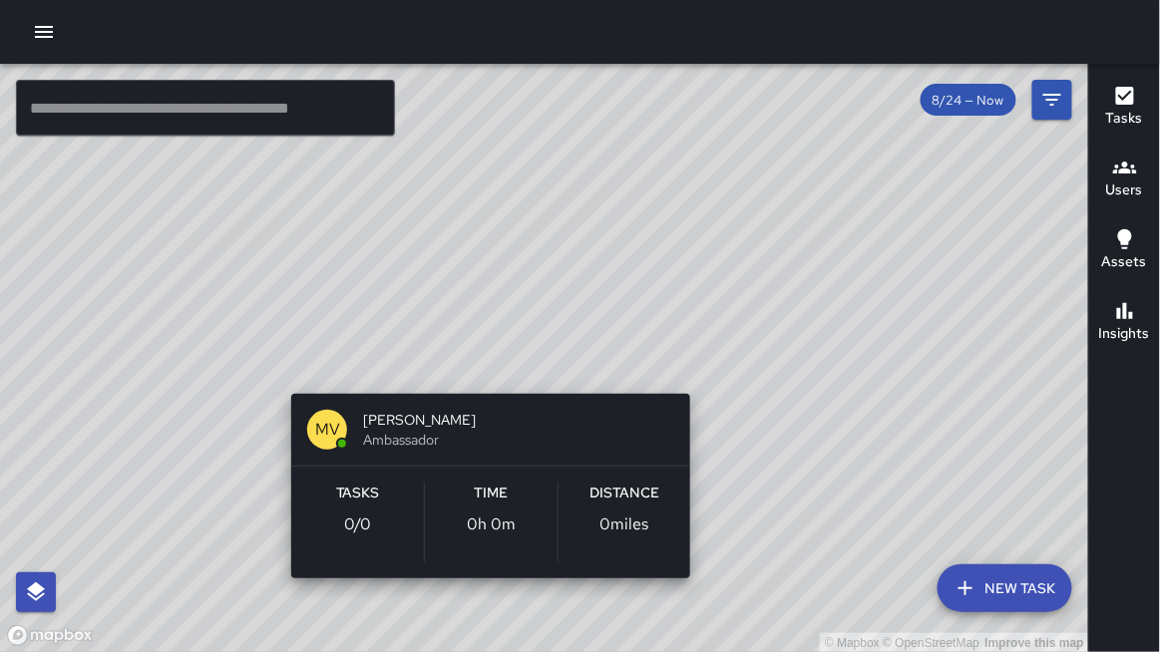
drag, startPoint x: 405, startPoint y: 237, endPoint x: 498, endPoint y: 363, distance: 156.2
click at [498, 363] on div "© Mapbox © OpenStreetMap Improve this map [PERSON_NAME] Ambassador Tasks 0 / 0 …" at bounding box center [544, 358] width 1089 height 589
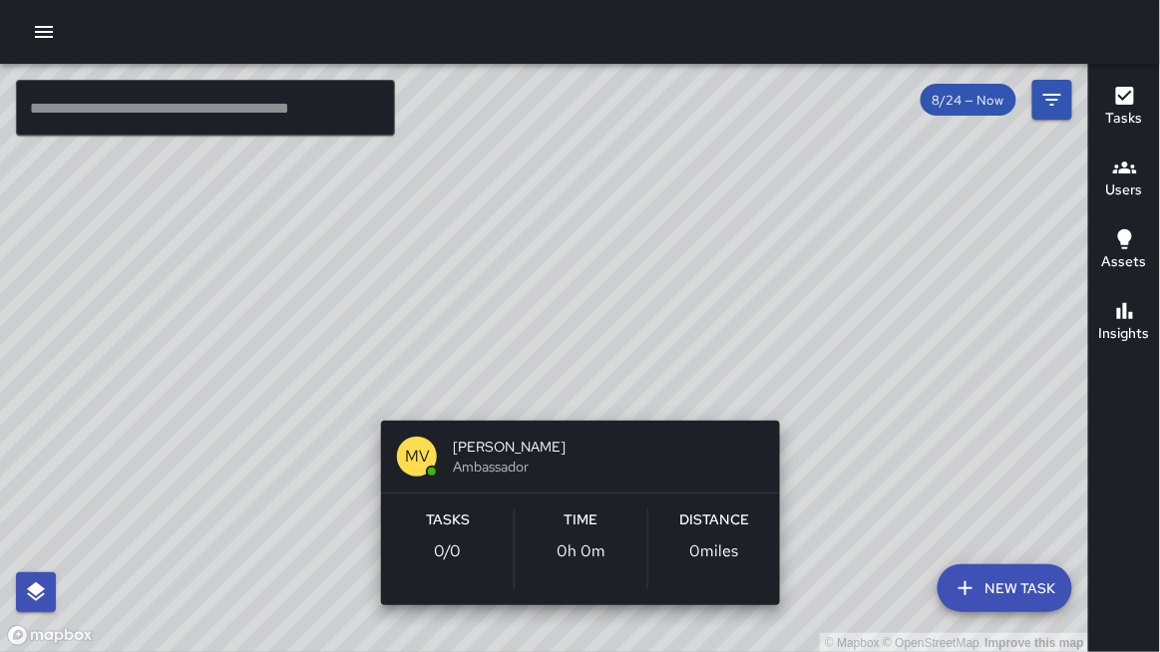
drag, startPoint x: 449, startPoint y: 349, endPoint x: 549, endPoint y: 616, distance: 285.3
click at [566, 618] on div "© Mapbox © OpenStreetMap Improve this map [PERSON_NAME] Ambassador Tasks 0 / 0 …" at bounding box center [544, 358] width 1089 height 589
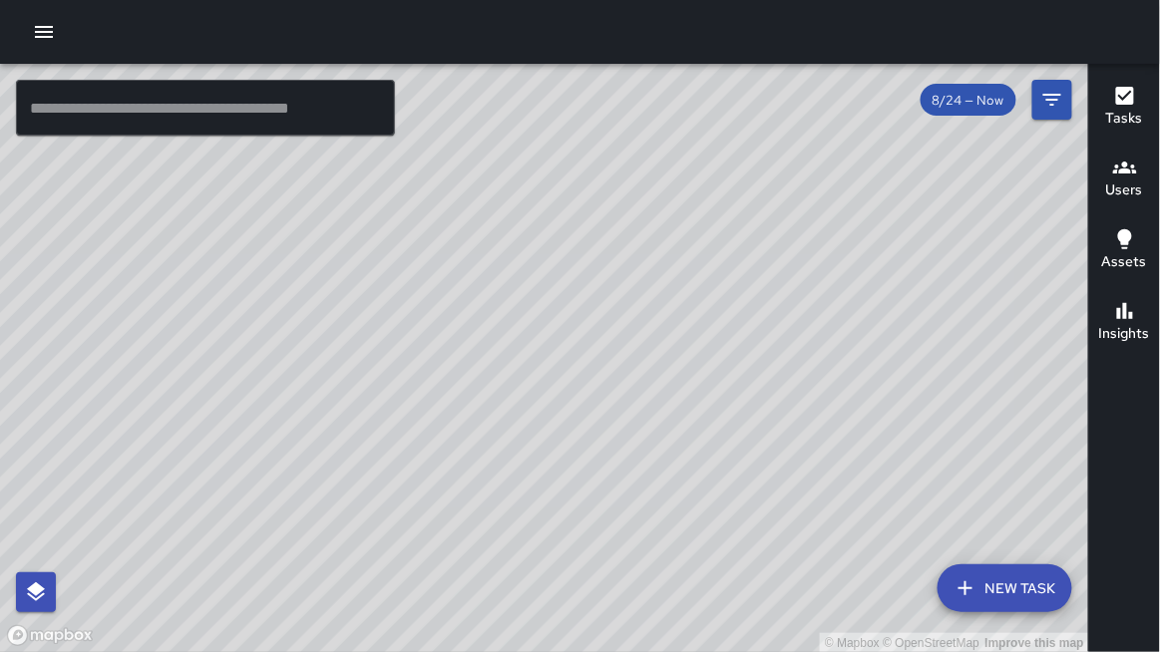
drag, startPoint x: 500, startPoint y: 220, endPoint x: 546, endPoint y: 327, distance: 116.2
click at [546, 327] on div "© Mapbox © OpenStreetMap Improve this map" at bounding box center [544, 358] width 1089 height 589
drag, startPoint x: 599, startPoint y: 173, endPoint x: 755, endPoint y: 344, distance: 231.6
click at [689, 241] on div "© Mapbox © OpenStreetMap Improve this map" at bounding box center [544, 358] width 1089 height 589
drag, startPoint x: 914, startPoint y: 514, endPoint x: 725, endPoint y: 325, distance: 266.6
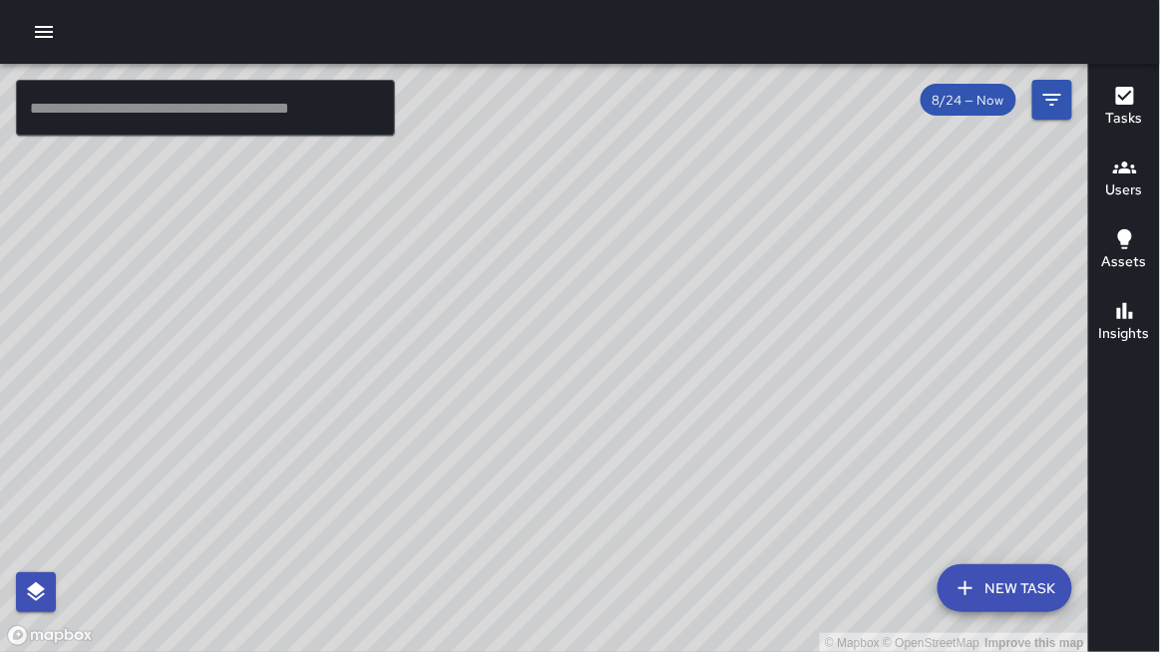
click at [724, 323] on div "© Mapbox © OpenStreetMap Improve this map" at bounding box center [544, 358] width 1089 height 589
drag, startPoint x: 844, startPoint y: 502, endPoint x: 640, endPoint y: 183, distance: 378.5
click at [640, 181] on div "© Mapbox © OpenStreetMap Improve this map" at bounding box center [544, 358] width 1089 height 589
drag, startPoint x: 515, startPoint y: 377, endPoint x: 777, endPoint y: 415, distance: 265.0
click at [772, 413] on div "© Mapbox © OpenStreetMap Improve this map" at bounding box center [544, 358] width 1089 height 589
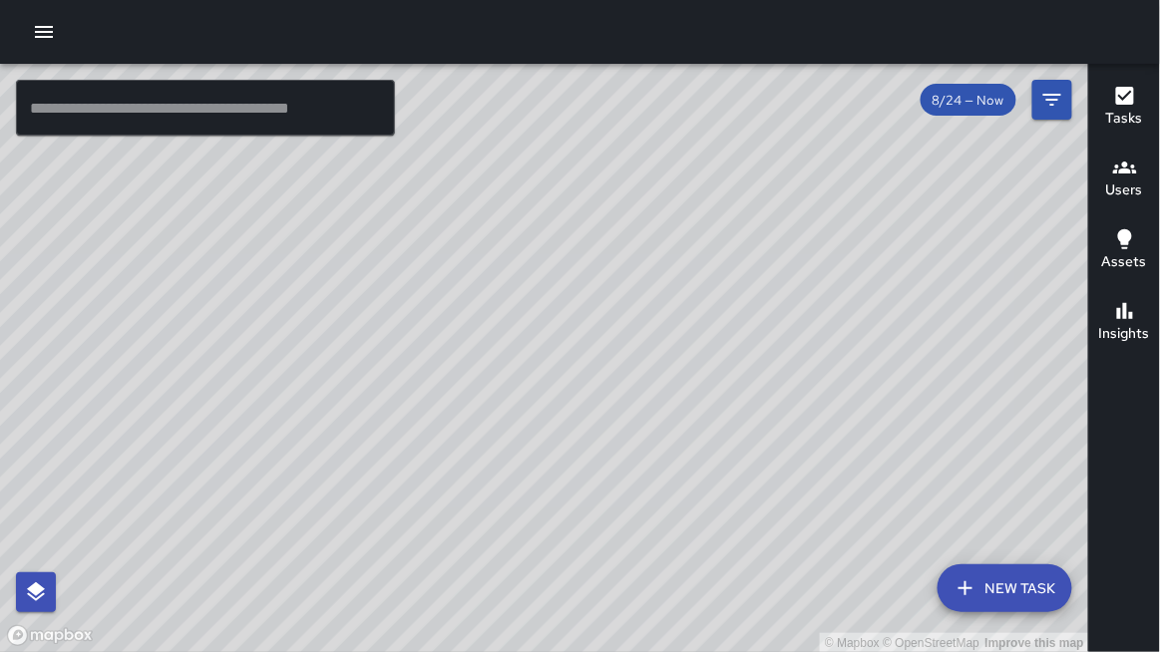
drag, startPoint x: 467, startPoint y: 342, endPoint x: 619, endPoint y: 513, distance: 228.9
click at [619, 513] on div "© Mapbox © OpenStreetMap Improve this map" at bounding box center [544, 358] width 1089 height 589
drag, startPoint x: 779, startPoint y: 247, endPoint x: 654, endPoint y: 532, distance: 310.4
click at [654, 531] on div "© Mapbox © OpenStreetMap Improve this map" at bounding box center [544, 358] width 1089 height 589
drag, startPoint x: 734, startPoint y: 560, endPoint x: 593, endPoint y: 345, distance: 256.4
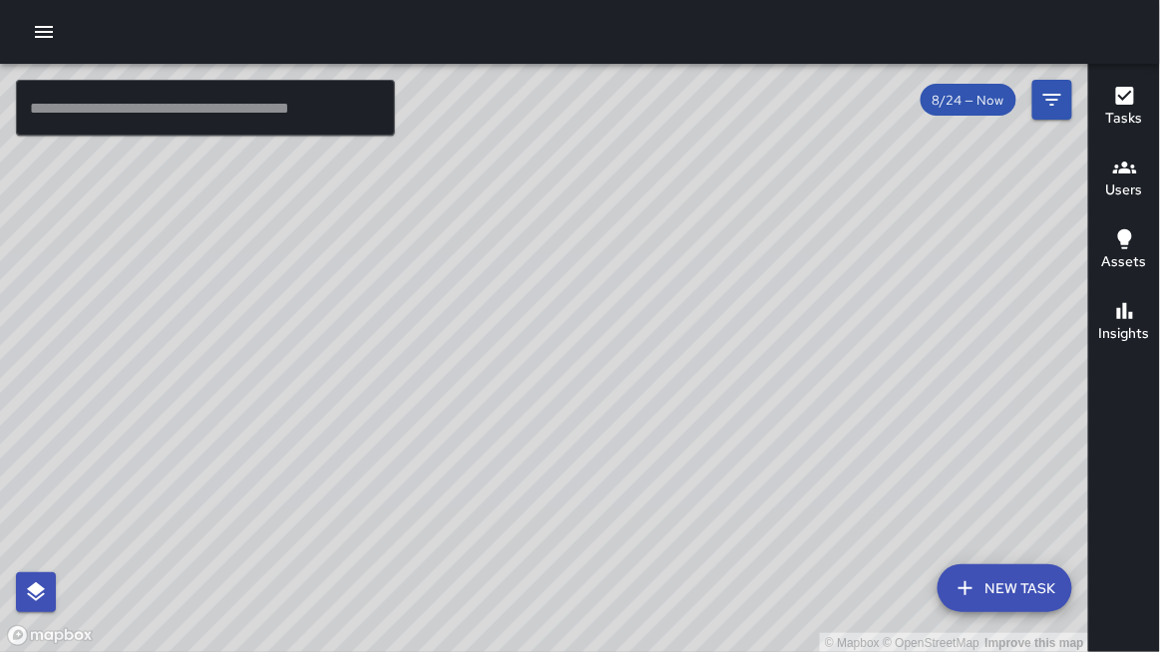
click at [595, 350] on div "© Mapbox © OpenStreetMap Improve this map" at bounding box center [544, 358] width 1089 height 589
drag, startPoint x: 343, startPoint y: 175, endPoint x: 665, endPoint y: 383, distance: 383.7
click at [665, 383] on div "© Mapbox © OpenStreetMap Improve this map" at bounding box center [544, 358] width 1089 height 589
drag, startPoint x: 438, startPoint y: 390, endPoint x: 604, endPoint y: 187, distance: 263.0
click at [607, 184] on div "© Mapbox © OpenStreetMap Improve this map" at bounding box center [544, 358] width 1089 height 589
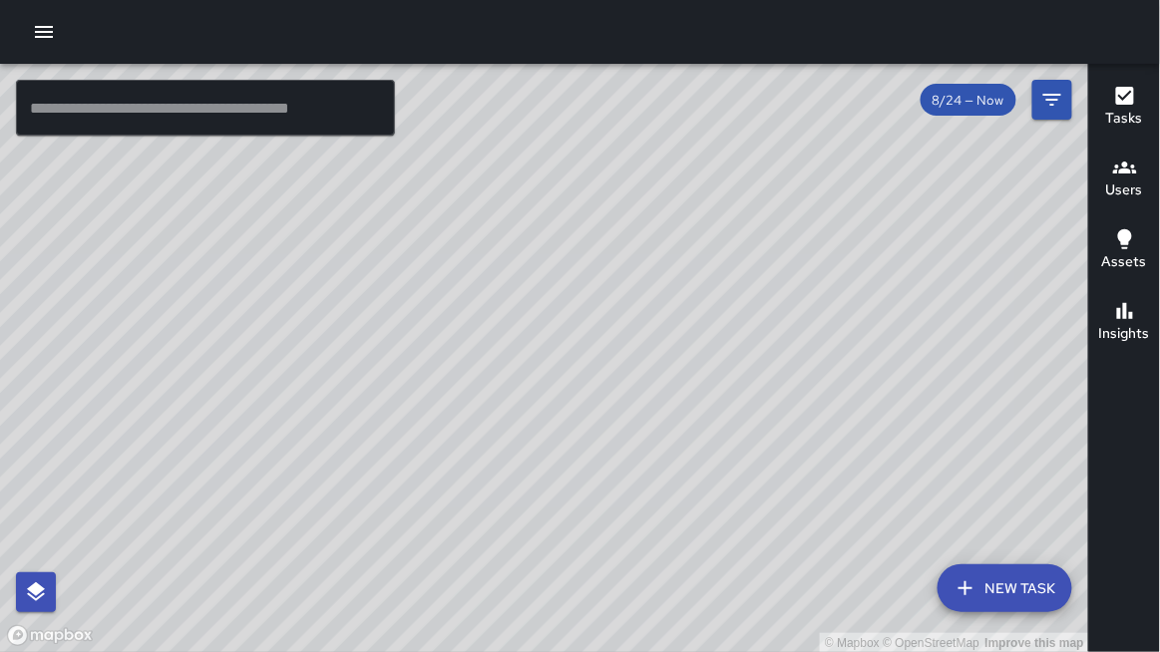
drag, startPoint x: 563, startPoint y: 278, endPoint x: 639, endPoint y: 503, distance: 237.2
click at [638, 506] on div "© Mapbox © OpenStreetMap Improve this map" at bounding box center [544, 358] width 1089 height 589
drag, startPoint x: 520, startPoint y: 254, endPoint x: 561, endPoint y: 377, distance: 129.3
click at [561, 377] on div "© Mapbox © OpenStreetMap Improve this map" at bounding box center [544, 358] width 1089 height 589
drag, startPoint x: 552, startPoint y: 369, endPoint x: 804, endPoint y: 379, distance: 252.5
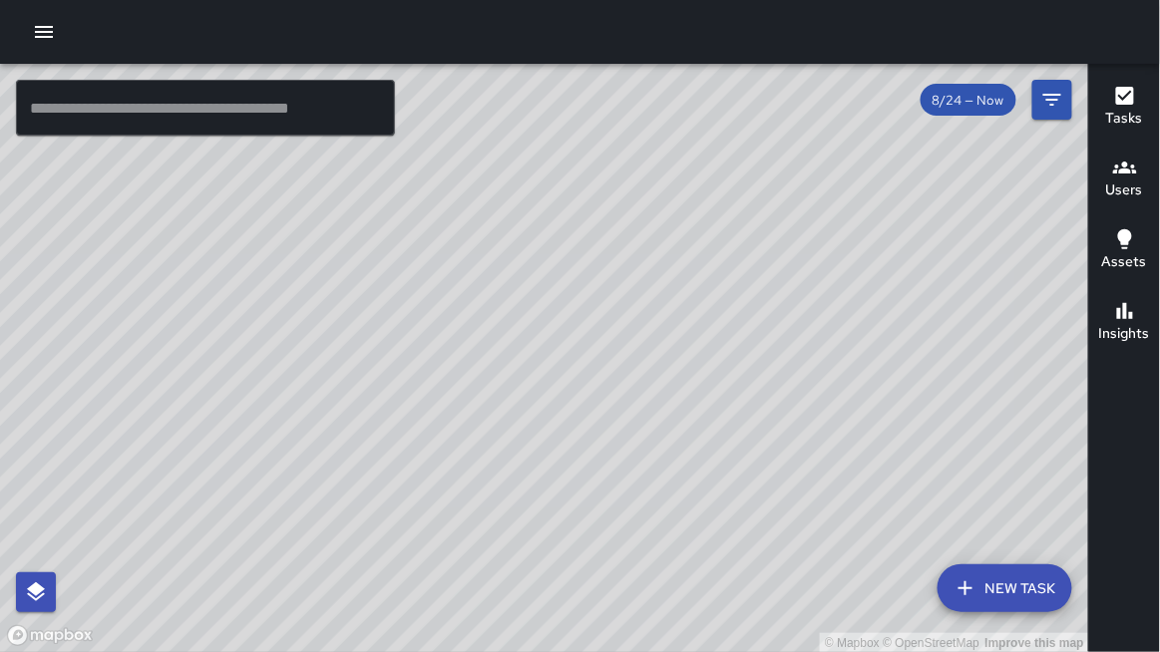
click at [804, 379] on div "© Mapbox © OpenStreetMap Improve this map" at bounding box center [544, 358] width 1089 height 589
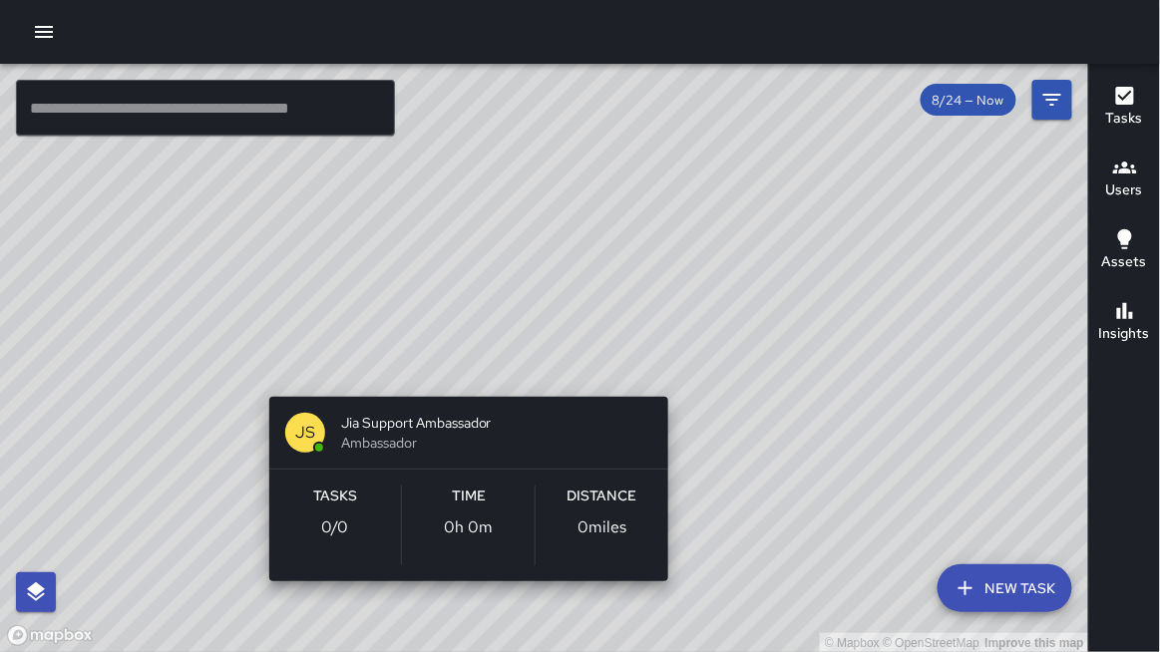
drag, startPoint x: 493, startPoint y: 363, endPoint x: 681, endPoint y: 380, distance: 189.3
click at [683, 376] on div "© Mapbox © OpenStreetMap Improve this map [PERSON_NAME] Support Ambassador Amba…" at bounding box center [544, 358] width 1089 height 589
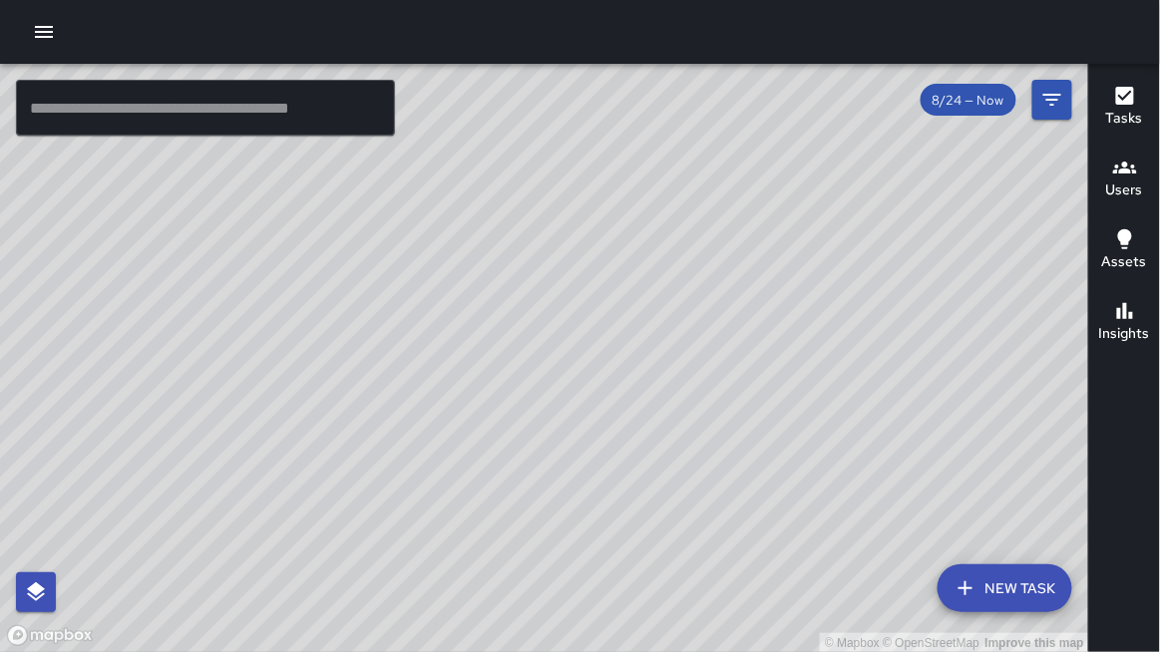
drag, startPoint x: 610, startPoint y: 351, endPoint x: 635, endPoint y: 597, distance: 247.6
click at [631, 598] on div "© Mapbox © OpenStreetMap Improve this map" at bounding box center [544, 358] width 1089 height 589
drag, startPoint x: 517, startPoint y: 399, endPoint x: 450, endPoint y: 257, distance: 156.6
click at [450, 256] on div "© Mapbox © OpenStreetMap Improve this map" at bounding box center [544, 358] width 1089 height 589
drag, startPoint x: 465, startPoint y: 349, endPoint x: 460, endPoint y: 423, distance: 74.0
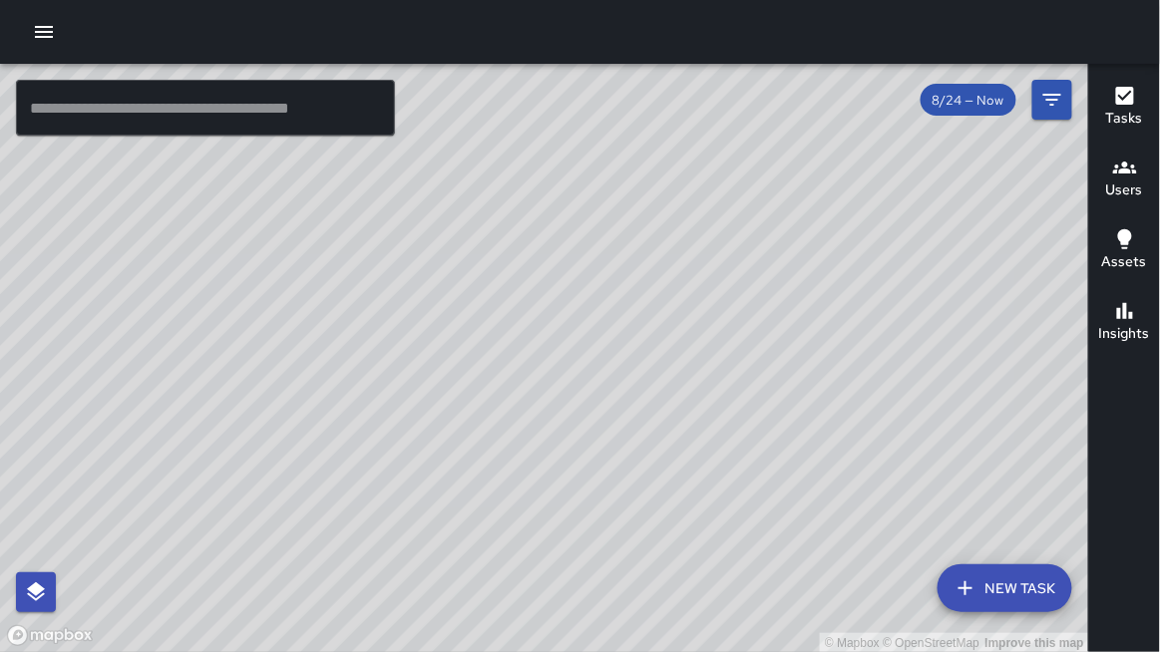
click at [456, 428] on div "© Mapbox © OpenStreetMap Improve this map" at bounding box center [544, 358] width 1089 height 589
drag, startPoint x: 701, startPoint y: 554, endPoint x: 683, endPoint y: 396, distance: 158.6
click at [683, 396] on div "© Mapbox © OpenStreetMap Improve this map" at bounding box center [544, 358] width 1089 height 589
drag, startPoint x: 671, startPoint y: 525, endPoint x: 510, endPoint y: 647, distance: 202.9
click at [508, 651] on div "© Mapbox © OpenStreetMap Improve this map" at bounding box center [544, 358] width 1089 height 589
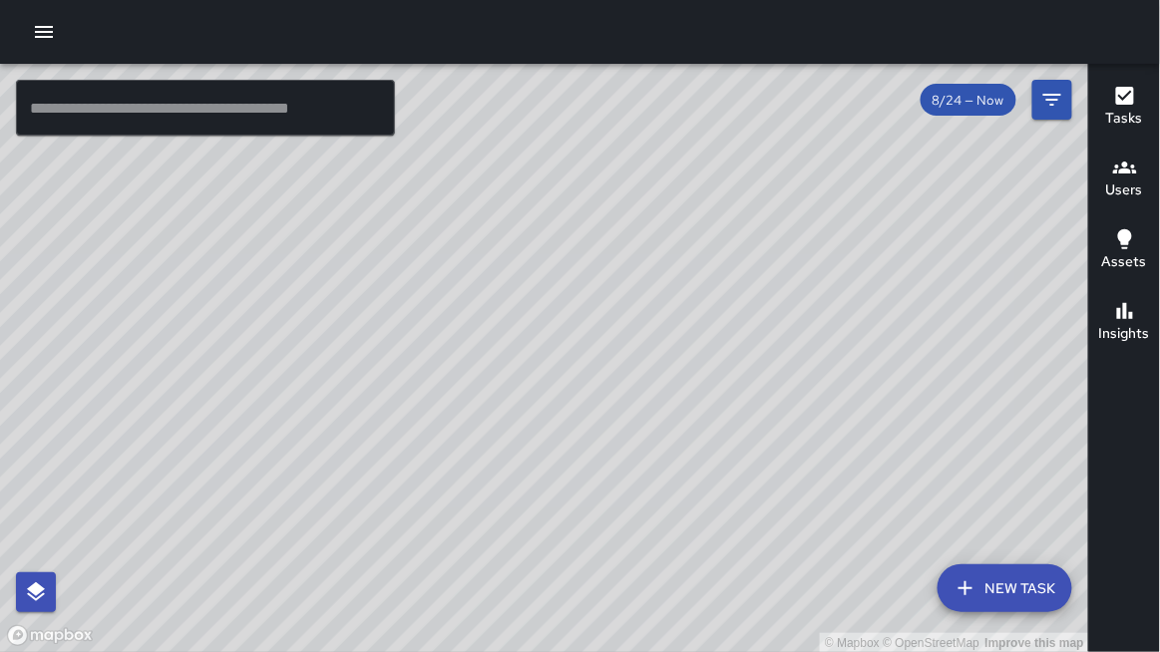
drag, startPoint x: 620, startPoint y: 366, endPoint x: 655, endPoint y: 502, distance: 140.1
click at [653, 506] on div "© Mapbox © OpenStreetMap Improve this map" at bounding box center [544, 358] width 1089 height 589
drag, startPoint x: 649, startPoint y: 479, endPoint x: 623, endPoint y: 579, distance: 104.0
click at [623, 580] on div "© Mapbox © OpenStreetMap Improve this map" at bounding box center [544, 358] width 1089 height 589
click at [643, 546] on div "© Mapbox © OpenStreetMap Improve this map" at bounding box center [544, 358] width 1089 height 589
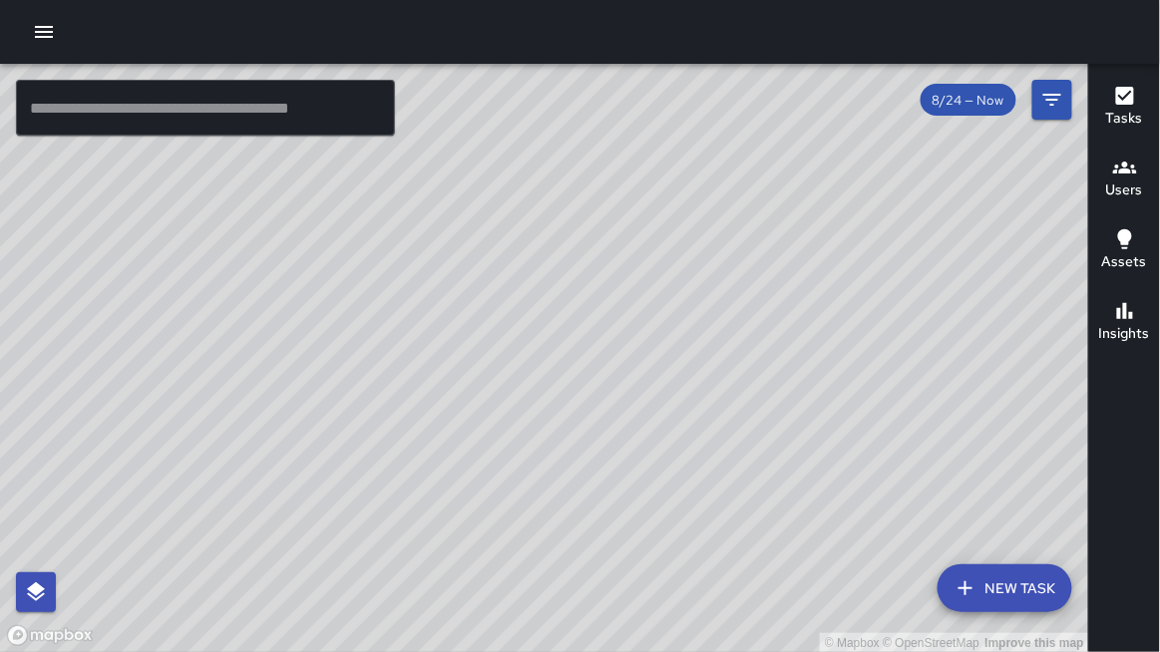
click at [672, 481] on div "© Mapbox © OpenStreetMap Improve this map" at bounding box center [544, 358] width 1089 height 589
